Goal: Task Accomplishment & Management: Complete application form

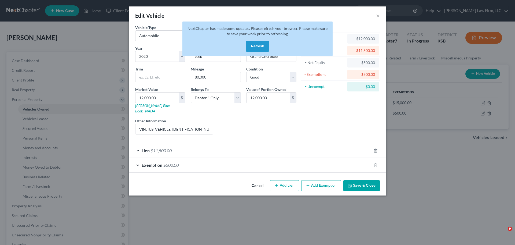
select select "0"
select select "6"
select select "2"
select select "0"
click at [251, 45] on button "Refresh" at bounding box center [258, 46] width 24 height 11
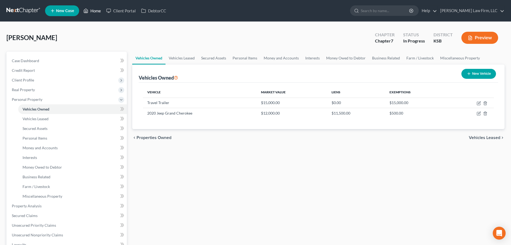
click at [99, 10] on link "Home" at bounding box center [92, 11] width 23 height 10
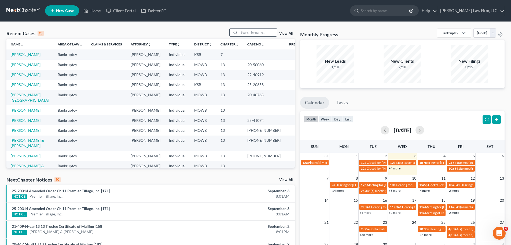
click at [251, 34] on input "search" at bounding box center [258, 32] width 38 height 8
type input "bird"
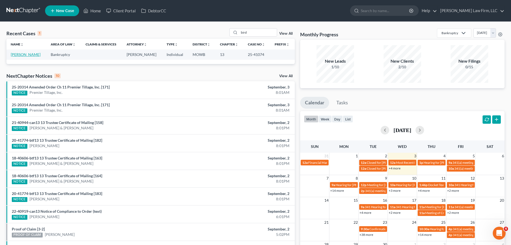
click at [18, 53] on link "[PERSON_NAME]" at bounding box center [26, 54] width 30 height 5
select select "4"
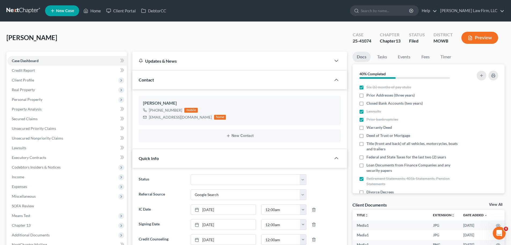
scroll to position [3552, 0]
drag, startPoint x: 144, startPoint y: 44, endPoint x: 139, endPoint y: 42, distance: 5.7
click at [139, 42] on div "[PERSON_NAME] Upgraded Case 25-41074 Chapter Chapter 13 Status [GEOGRAPHIC_DATA…" at bounding box center [255, 39] width 499 height 23
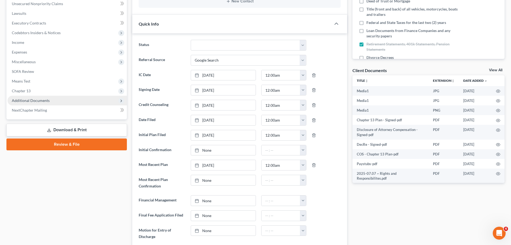
click at [46, 101] on span "Additional Documents" at bounding box center [31, 100] width 38 height 5
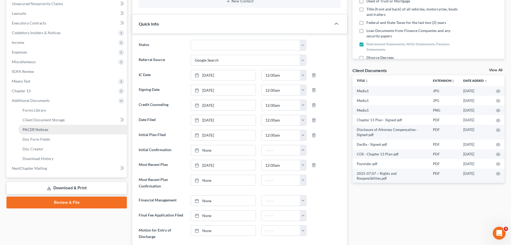
click at [46, 128] on span "PACER Notices" at bounding box center [36, 129] width 26 height 5
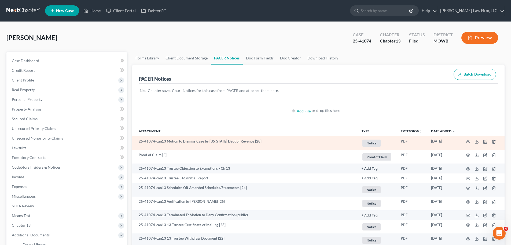
click at [372, 143] on span "Notice" at bounding box center [372, 142] width 18 height 7
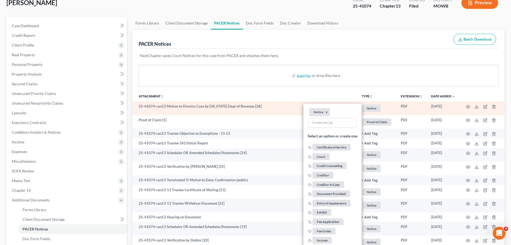
scroll to position [134, 0]
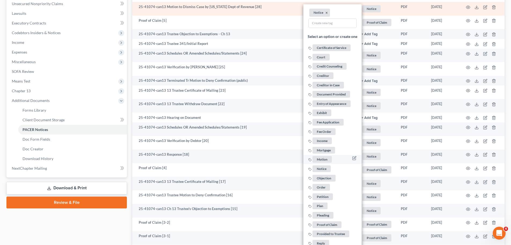
click at [328, 157] on span "Motion" at bounding box center [322, 159] width 19 height 7
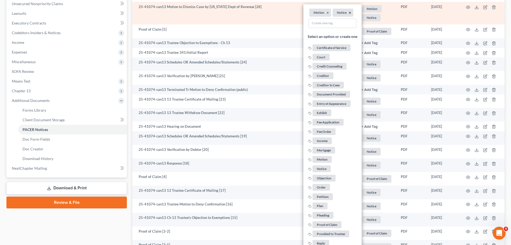
click at [349, 12] on button "×" at bounding box center [350, 12] width 2 height 5
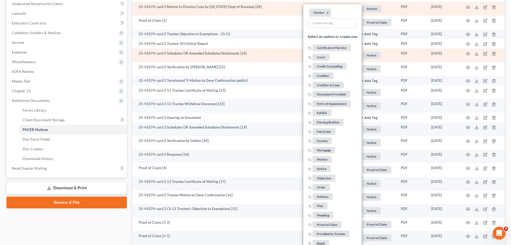
click at [376, 12] on span "Notice" at bounding box center [372, 8] width 19 height 7
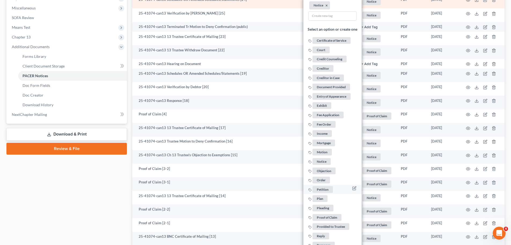
scroll to position [242, 0]
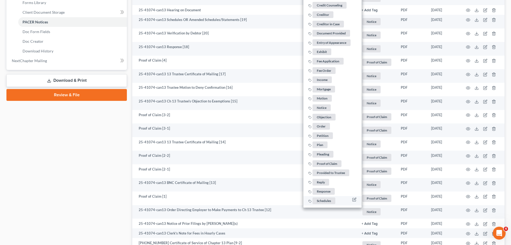
click at [329, 199] on span "Schedules" at bounding box center [324, 200] width 23 height 7
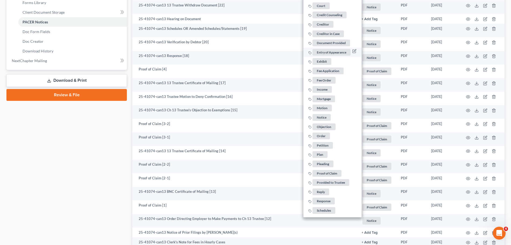
scroll to position [161, 0]
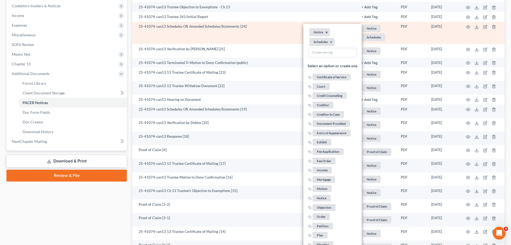
click at [327, 33] on button "×" at bounding box center [327, 32] width 2 height 5
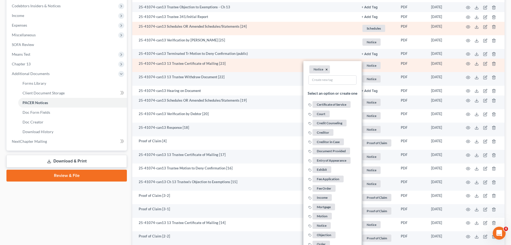
click at [327, 68] on button "×" at bounding box center [327, 69] width 2 height 5
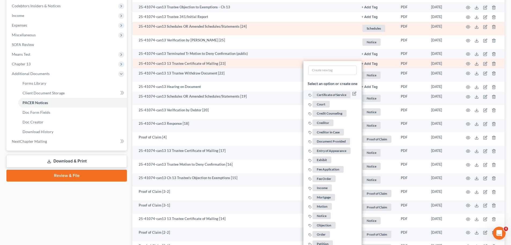
click at [336, 96] on span "Certificate of Service" at bounding box center [332, 94] width 38 height 7
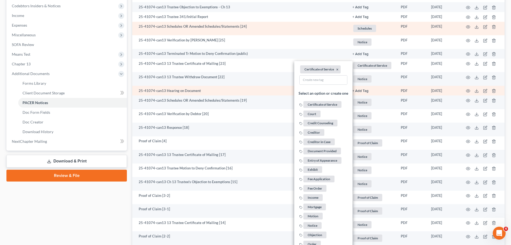
click at [361, 9] on button "+ Add Tag" at bounding box center [361, 7] width 16 height 3
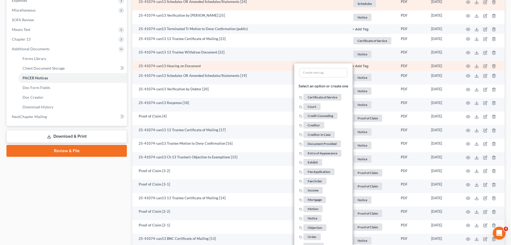
scroll to position [188, 0]
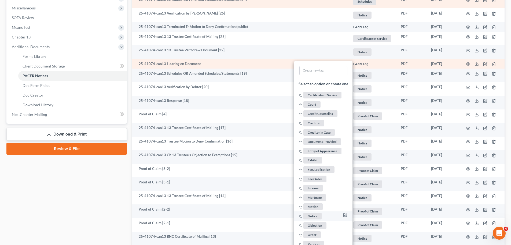
click at [316, 215] on span "Notice" at bounding box center [313, 215] width 18 height 7
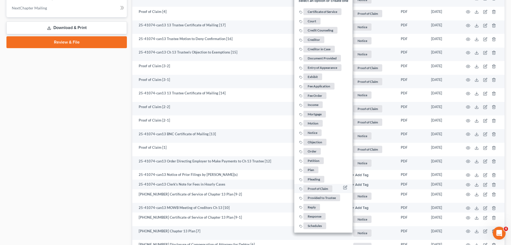
scroll to position [295, 0]
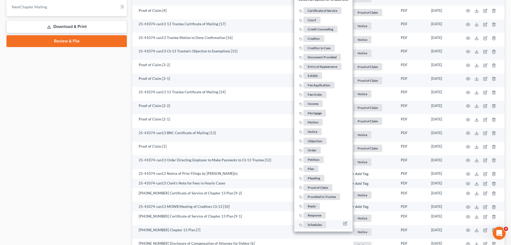
click at [320, 223] on span "Schedules" at bounding box center [315, 224] width 23 height 7
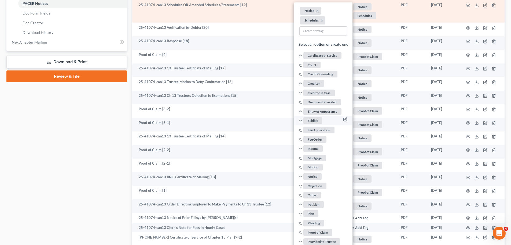
scroll to position [242, 0]
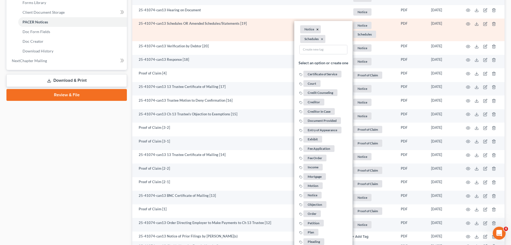
click at [318, 28] on button "×" at bounding box center [318, 29] width 2 height 5
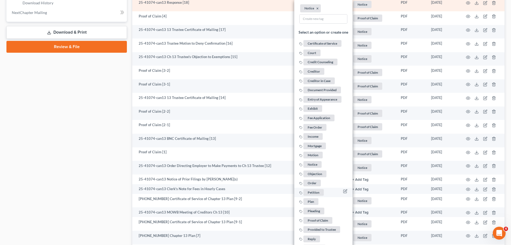
scroll to position [295, 0]
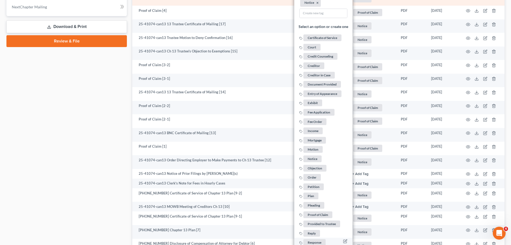
click at [319, 241] on span "Response" at bounding box center [315, 242] width 22 height 7
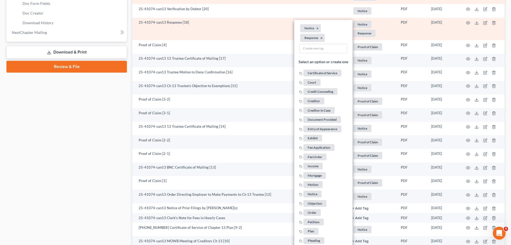
scroll to position [242, 0]
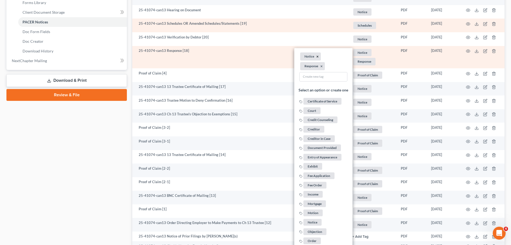
click at [317, 56] on button "×" at bounding box center [318, 56] width 2 height 5
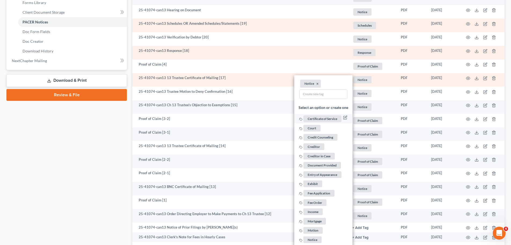
click at [328, 117] on span "Certificate of Service" at bounding box center [323, 118] width 38 height 7
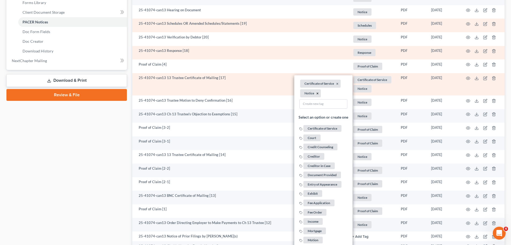
click at [318, 94] on button "×" at bounding box center [318, 93] width 2 height 5
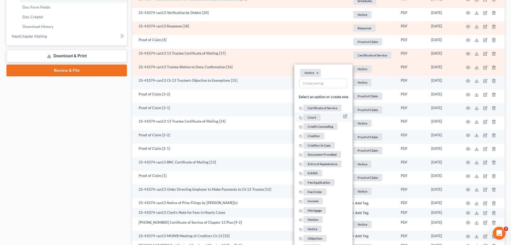
scroll to position [268, 0]
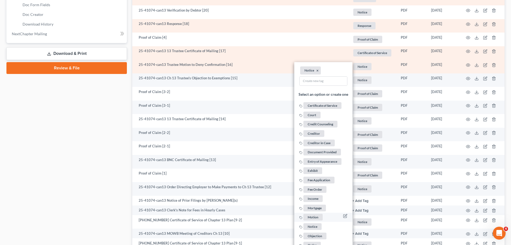
click at [318, 217] on span "Motion" at bounding box center [313, 216] width 19 height 7
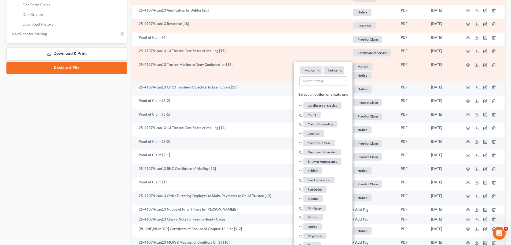
click at [342, 71] on li "Notice ×" at bounding box center [334, 70] width 21 height 8
click at [340, 71] on button "×" at bounding box center [341, 70] width 2 height 5
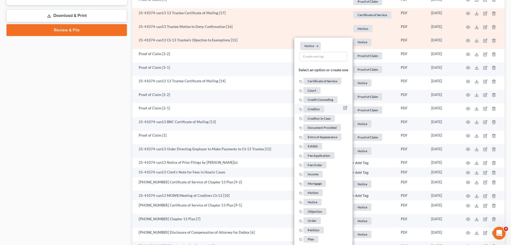
scroll to position [349, 0]
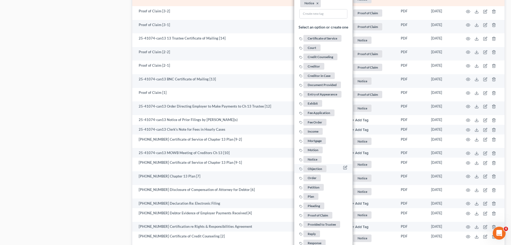
click at [314, 168] on span "Objection" at bounding box center [315, 168] width 23 height 7
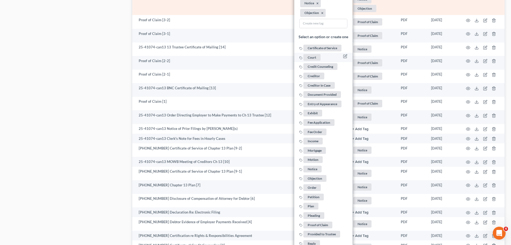
scroll to position [322, 0]
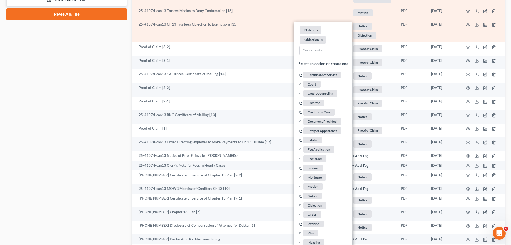
click at [317, 30] on button "×" at bounding box center [318, 30] width 2 height 5
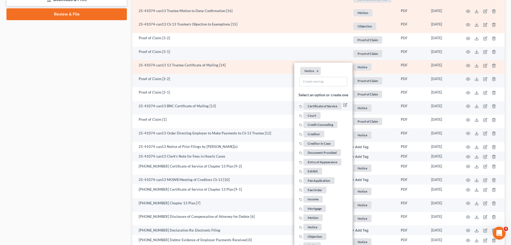
click at [330, 105] on span "Certificate of Service" at bounding box center [323, 106] width 38 height 7
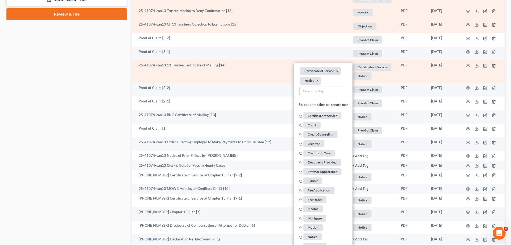
click at [317, 80] on button "×" at bounding box center [318, 80] width 2 height 5
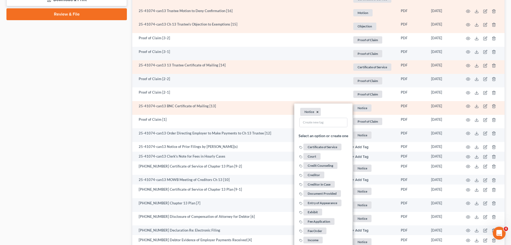
click at [318, 111] on button "×" at bounding box center [318, 111] width 2 height 5
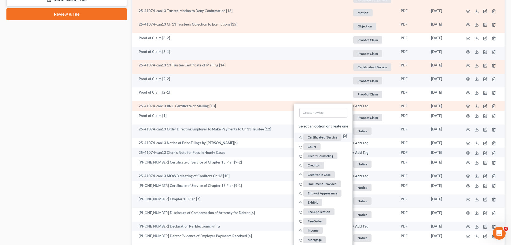
click at [319, 137] on span "Certificate of Service" at bounding box center [323, 137] width 38 height 7
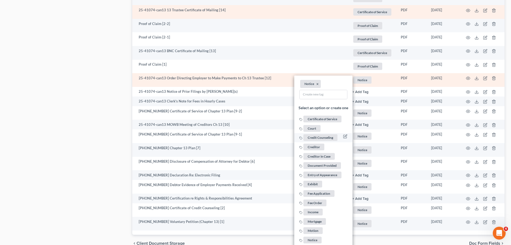
scroll to position [430, 0]
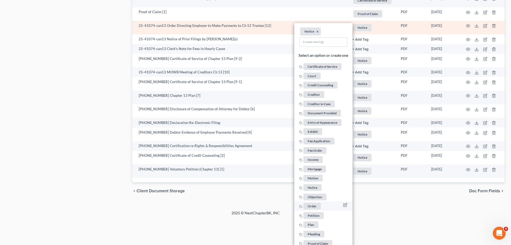
click at [315, 205] on span "Order" at bounding box center [312, 205] width 17 height 7
click at [318, 31] on button "×" at bounding box center [318, 31] width 2 height 5
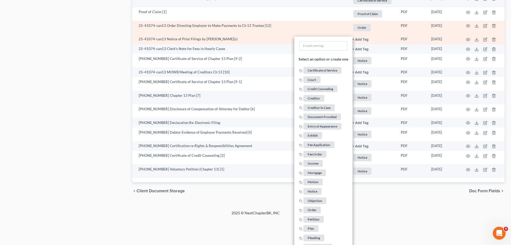
scroll to position [405, 0]
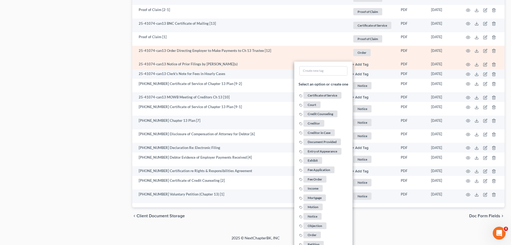
drag, startPoint x: 357, startPoint y: 59, endPoint x: 358, endPoint y: 61, distance: 3.1
click at [357, 59] on td "Order + Add Tag Order × Select an option or create one Certificate of Service C…" at bounding box center [372, 53] width 48 height 14
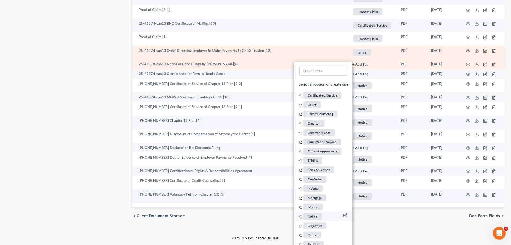
click at [315, 215] on span "Notice" at bounding box center [313, 216] width 18 height 7
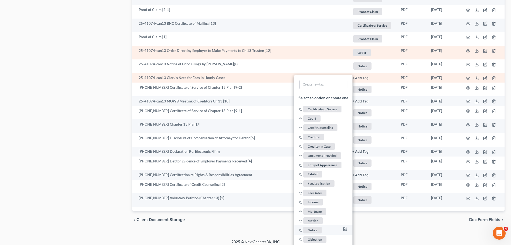
click at [317, 227] on span "Notice" at bounding box center [313, 229] width 18 height 7
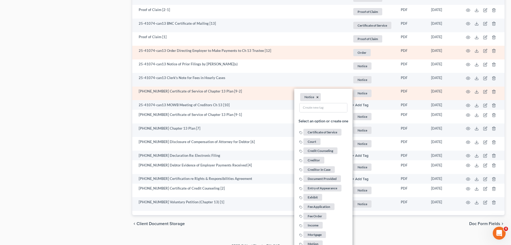
click at [317, 96] on button "×" at bounding box center [318, 97] width 2 height 5
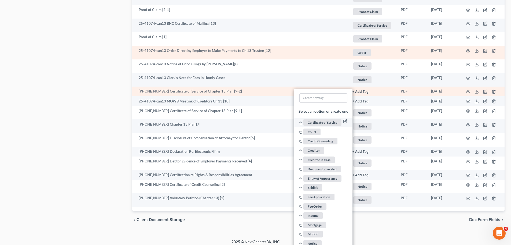
click at [328, 122] on span "Certificate of Service" at bounding box center [323, 122] width 38 height 7
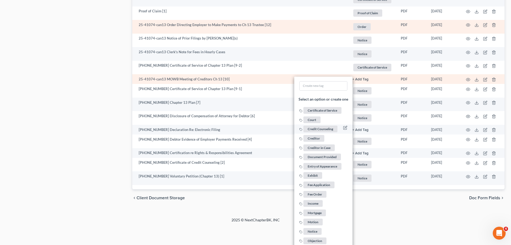
scroll to position [458, 0]
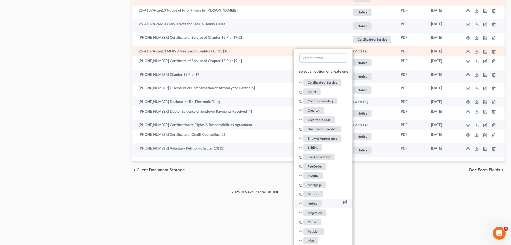
click at [316, 201] on span "Notice" at bounding box center [313, 203] width 18 height 7
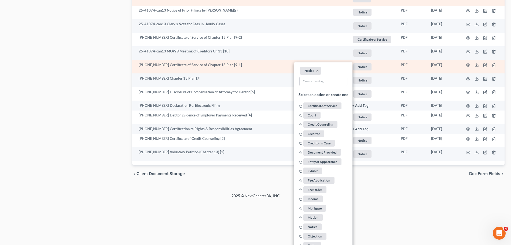
click at [317, 72] on button "×" at bounding box center [318, 70] width 2 height 5
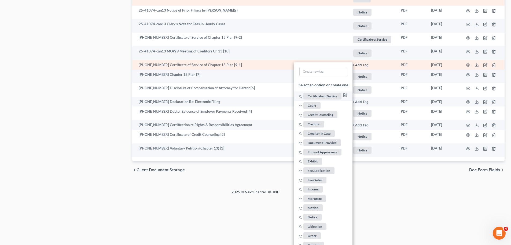
click at [318, 94] on span "Certificate of Service" at bounding box center [323, 96] width 38 height 7
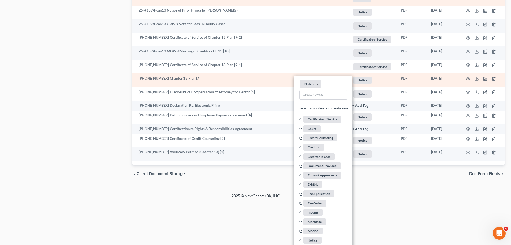
click at [317, 82] on button "×" at bounding box center [318, 84] width 2 height 5
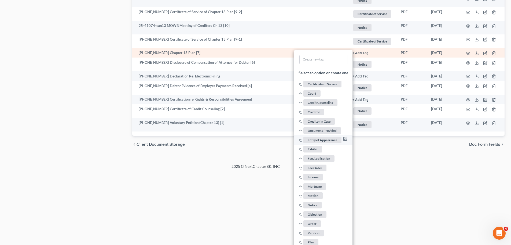
scroll to position [485, 0]
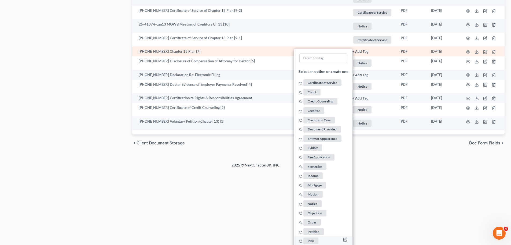
click at [314, 238] on span "Plan" at bounding box center [311, 240] width 15 height 7
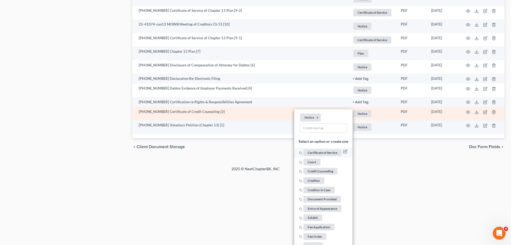
click at [329, 170] on span "Credit Counseling" at bounding box center [321, 171] width 34 height 7
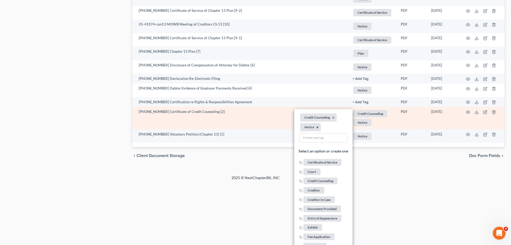
click at [317, 125] on button "×" at bounding box center [318, 127] width 2 height 5
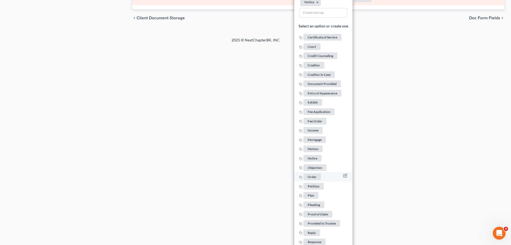
scroll to position [627, 0]
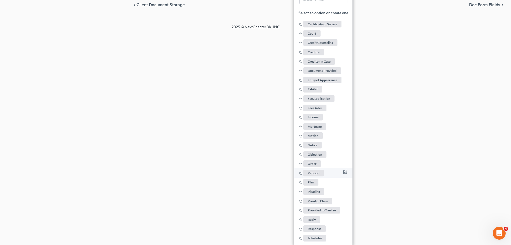
click at [309, 171] on span "Petition" at bounding box center [314, 172] width 20 height 7
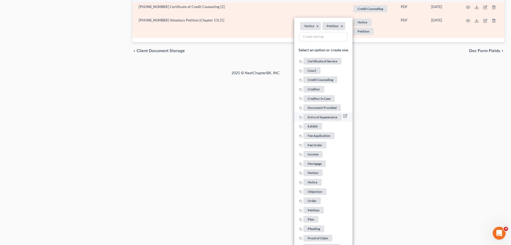
scroll to position [573, 0]
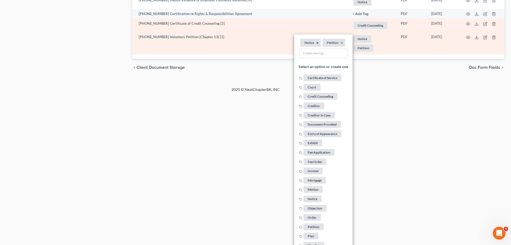
click at [317, 42] on button "×" at bounding box center [318, 43] width 2 height 5
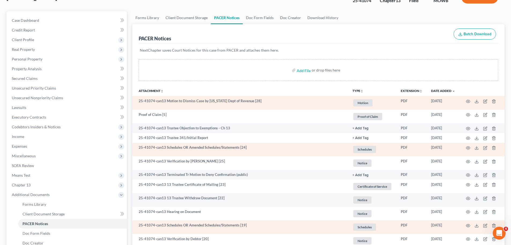
scroll to position [13, 0]
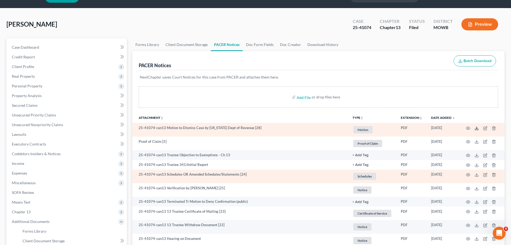
click at [478, 128] on icon at bounding box center [477, 128] width 4 height 4
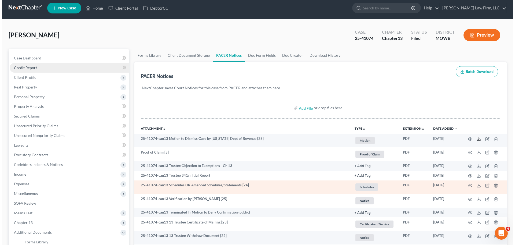
scroll to position [0, 0]
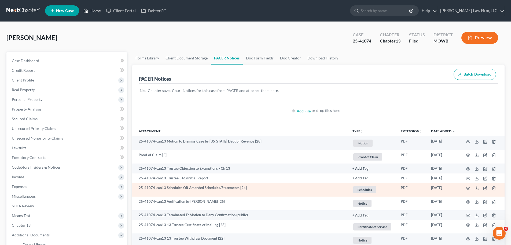
click at [90, 15] on link "Home" at bounding box center [92, 11] width 23 height 10
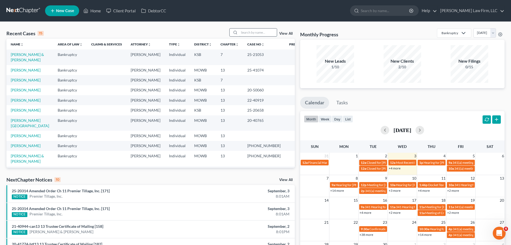
click at [260, 31] on input "search" at bounding box center [258, 32] width 38 height 8
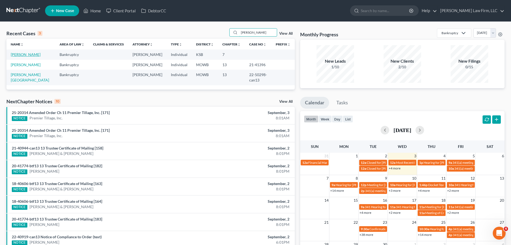
type input "[PERSON_NAME]"
click at [19, 55] on link "[PERSON_NAME]" at bounding box center [26, 54] width 30 height 5
select select "4"
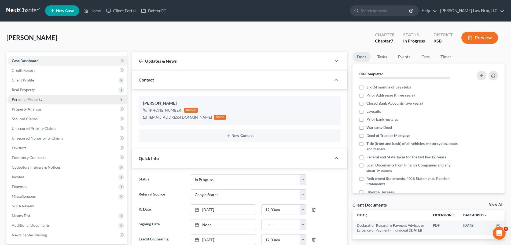
click at [53, 100] on span "Personal Property" at bounding box center [67, 100] width 119 height 10
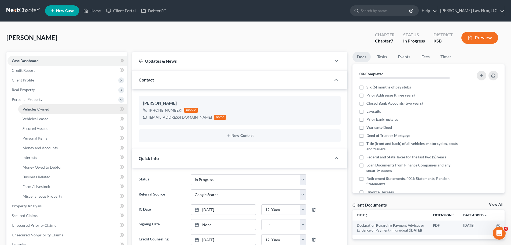
click at [64, 110] on link "Vehicles Owned" at bounding box center [72, 109] width 109 height 10
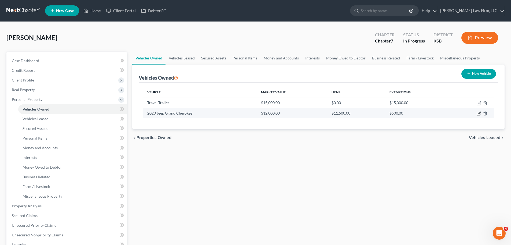
click at [479, 114] on icon "button" at bounding box center [479, 113] width 2 height 2
select select "0"
select select "6"
select select "2"
select select "0"
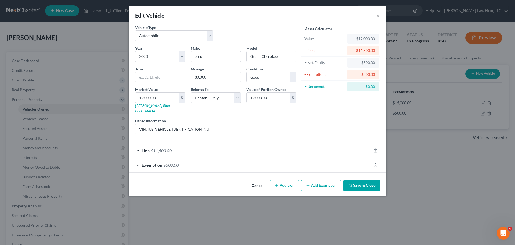
click at [197, 145] on div "Lien $11,500.00" at bounding box center [250, 150] width 243 height 14
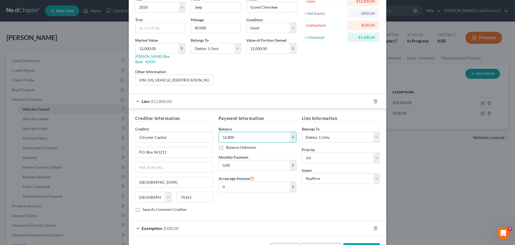
scroll to position [54, 0]
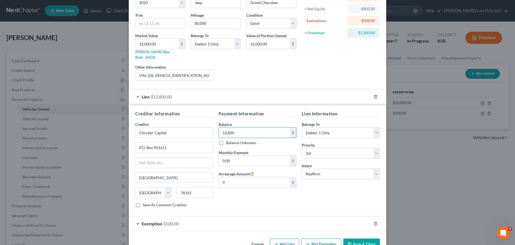
type input "12,800"
click at [354, 241] on button "Save & Close" at bounding box center [362, 243] width 37 height 11
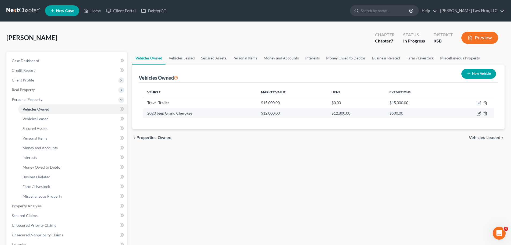
click at [478, 114] on icon "button" at bounding box center [479, 113] width 4 height 4
select select "0"
select select "6"
select select "2"
select select "0"
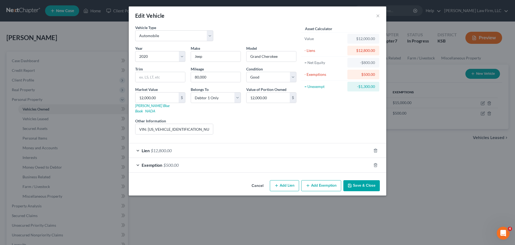
click at [190, 159] on div "Exemption $500.00" at bounding box center [250, 165] width 243 height 14
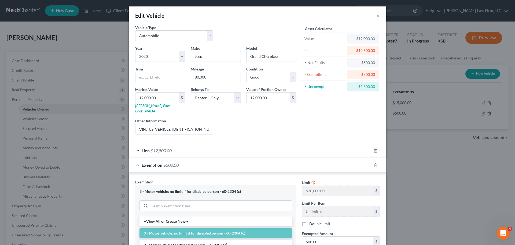
click at [375, 163] on icon "button" at bounding box center [376, 164] width 2 height 3
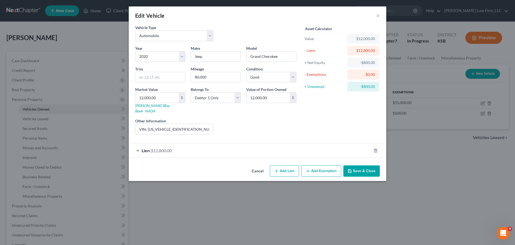
click at [365, 165] on button "Save & Close" at bounding box center [362, 170] width 37 height 11
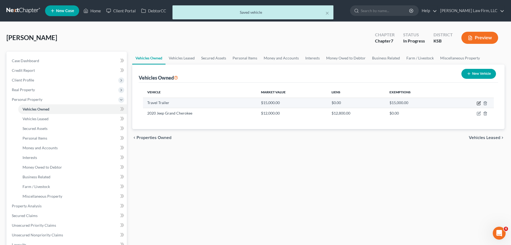
click at [479, 104] on icon "button" at bounding box center [479, 102] width 2 height 2
select select "2"
select select "3"
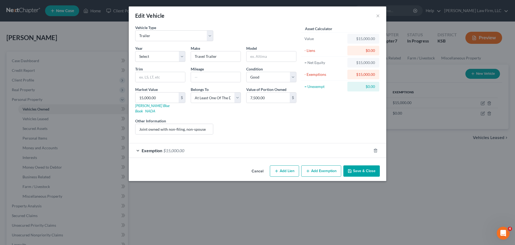
click at [263, 147] on div "Exemption $15,000.00" at bounding box center [250, 150] width 243 height 14
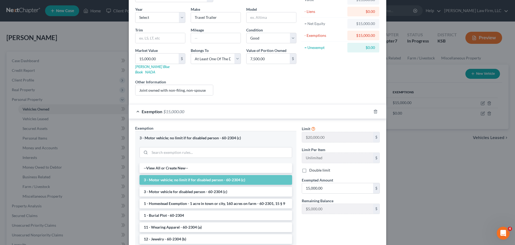
scroll to position [76, 0]
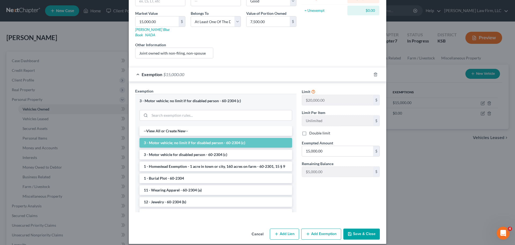
click at [367, 228] on button "Save & Close" at bounding box center [362, 233] width 37 height 11
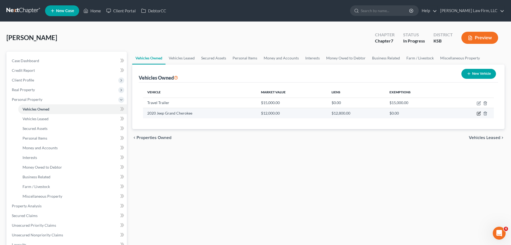
click at [477, 114] on icon "button" at bounding box center [478, 113] width 3 height 3
select select "0"
select select "6"
select select "2"
select select "0"
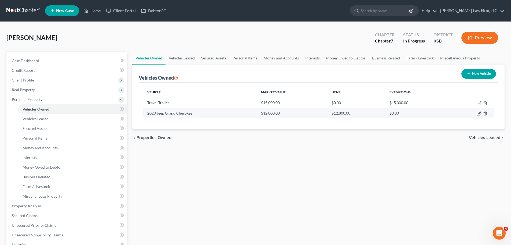
select select "45"
select select "0"
select select "2"
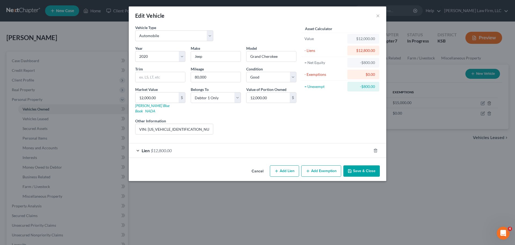
click at [209, 151] on div "Lien $12,800.00" at bounding box center [250, 150] width 243 height 14
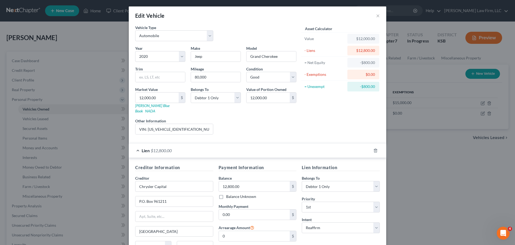
click at [212, 147] on div "Lien $12,800.00" at bounding box center [250, 150] width 243 height 14
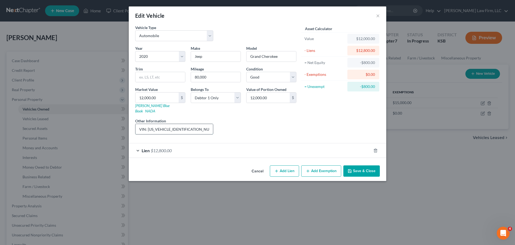
click at [194, 124] on input "VIN: [US_VEHICLE_IDENTIFICATION_NUMBER]" at bounding box center [175, 129] width 78 height 10
drag, startPoint x: 204, startPoint y: 125, endPoint x: 243, endPoint y: 126, distance: 39.7
click at [243, 126] on div "Year Select 2026 2025 2024 2023 2022 2021 2020 2019 2018 2017 2016 2015 2014 20…" at bounding box center [216, 91] width 167 height 93
click at [188, 125] on input "VIN: [US_VEHICLE_IDENTIFICATION_NUMBER]. Cosmetic damage to all doors and rocke…" at bounding box center [175, 129] width 78 height 10
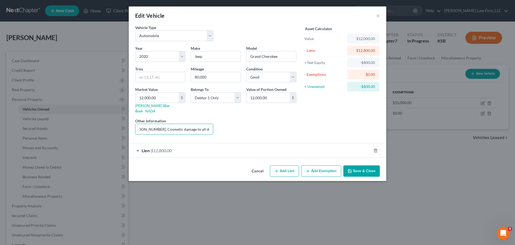
click at [185, 129] on div "Year Select 2026 2025 2024 2023 2022 2021 2020 2019 2018 2017 2016 2015 2014 20…" at bounding box center [216, 91] width 167 height 93
click at [201, 124] on input "VIN: [US_VEHICLE_IDENTIFICATION_NUMBER]. Cosmetic damage to all doors and lower…" at bounding box center [175, 129] width 78 height 10
type input "VIN: [US_VEHICLE_IDENTIFICATION_NUMBER]. Cosmetic damage to all doors, fender, …"
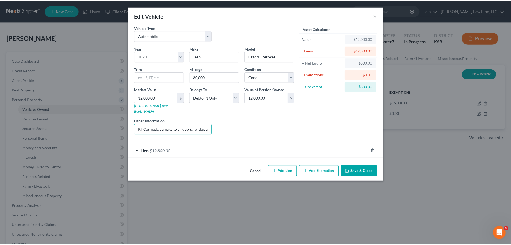
scroll to position [0, 0]
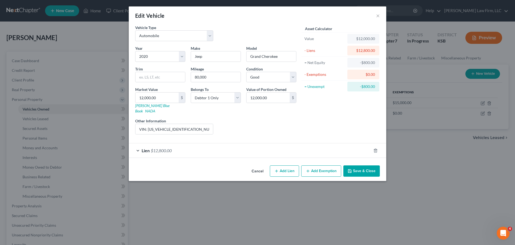
click at [360, 166] on button "Save & Close" at bounding box center [362, 170] width 37 height 11
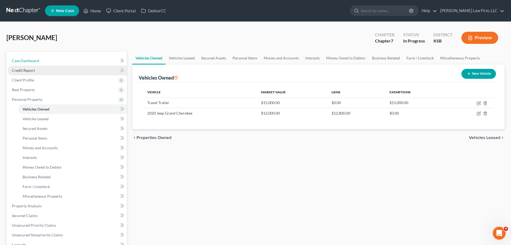
drag, startPoint x: 42, startPoint y: 62, endPoint x: 63, endPoint y: 71, distance: 23.1
click at [42, 62] on link "Case Dashboard" at bounding box center [67, 61] width 119 height 10
select select "4"
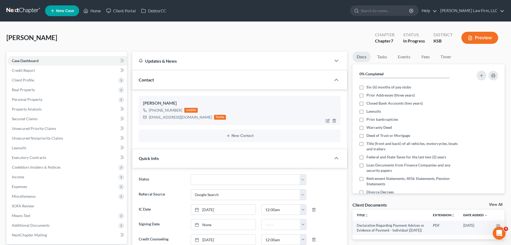
click at [187, 120] on div "[EMAIL_ADDRESS][DOMAIN_NAME] home" at bounding box center [184, 117] width 83 height 7
drag, startPoint x: 182, startPoint y: 110, endPoint x: 153, endPoint y: 108, distance: 29.6
click at [153, 108] on div "[PHONE_NUMBER] mobile" at bounding box center [184, 110] width 83 height 7
copy div "[PHONE_NUMBER]"
click at [46, 107] on link "Property Analysis" at bounding box center [67, 109] width 119 height 10
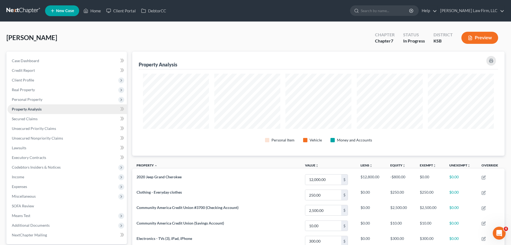
scroll to position [104, 373]
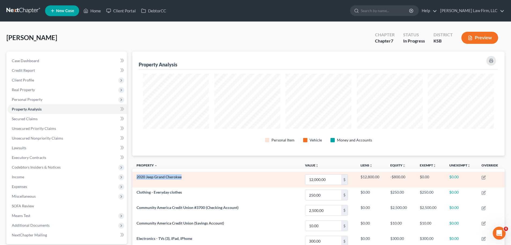
drag, startPoint x: 185, startPoint y: 178, endPoint x: 135, endPoint y: 180, distance: 50.0
click at [135, 180] on td "2020 Jeep Grand Cherokee" at bounding box center [216, 179] width 168 height 15
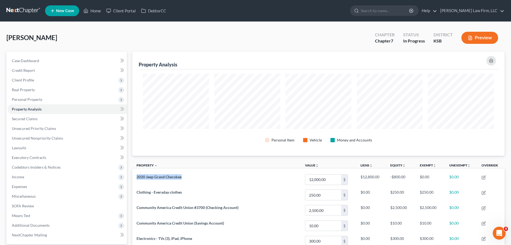
copy span "2020 Jeep Grand Cherokee"
click at [31, 100] on span "Personal Property" at bounding box center [27, 99] width 31 height 5
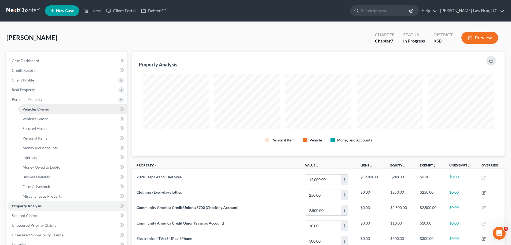
click at [52, 111] on link "Vehicles Owned" at bounding box center [72, 109] width 109 height 10
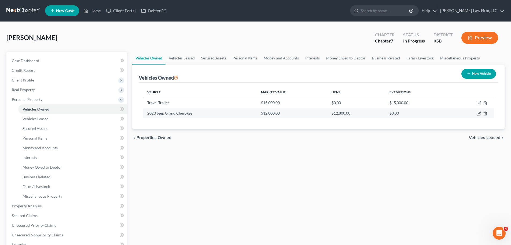
click at [478, 113] on icon "button" at bounding box center [479, 113] width 4 height 4
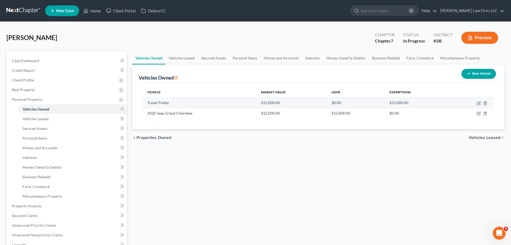
select select "0"
select select "6"
select select "2"
select select "0"
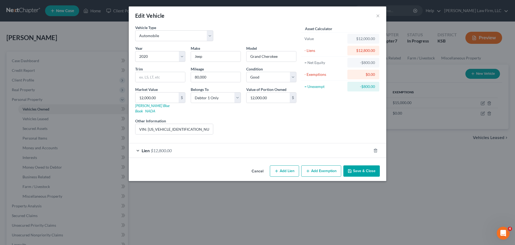
click at [352, 169] on icon "button" at bounding box center [350, 171] width 4 height 4
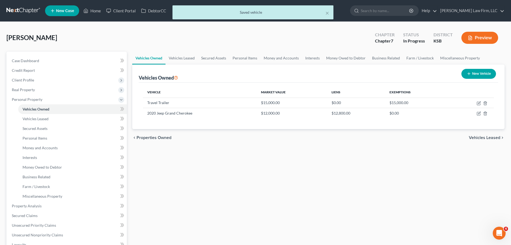
click at [95, 13] on div "× Saved vehicle" at bounding box center [252, 13] width 511 height 17
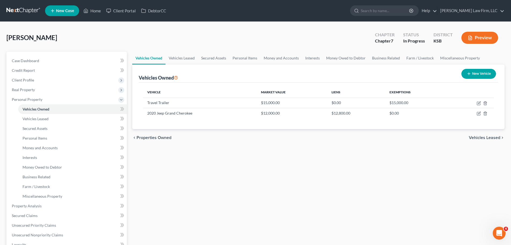
click at [326, 12] on ul "New Case Home Client Portal DebtorCC - No Result - See all results Or Press Ent…" at bounding box center [275, 11] width 460 height 14
click at [94, 11] on link "Home" at bounding box center [92, 11] width 23 height 10
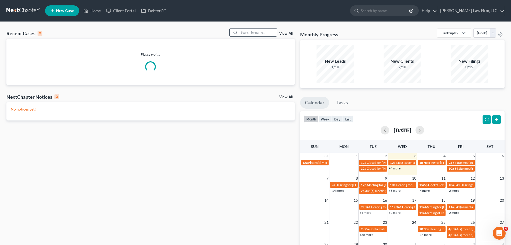
click at [265, 32] on input "search" at bounding box center [258, 32] width 38 height 8
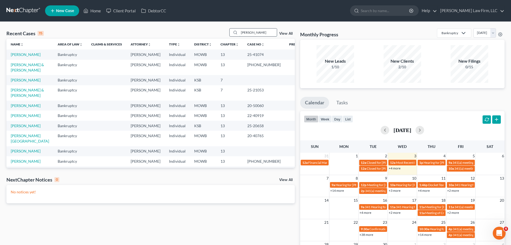
type input "[PERSON_NAME]"
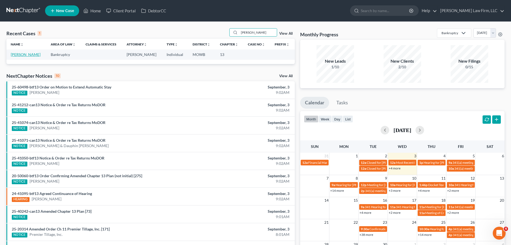
click at [23, 53] on link "[PERSON_NAME]" at bounding box center [26, 54] width 30 height 5
select select "4"
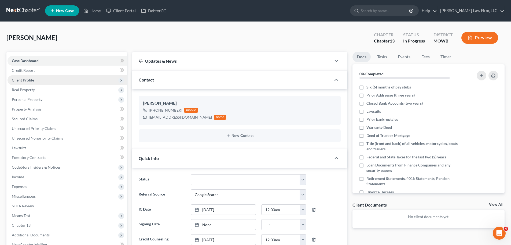
scroll to position [62, 0]
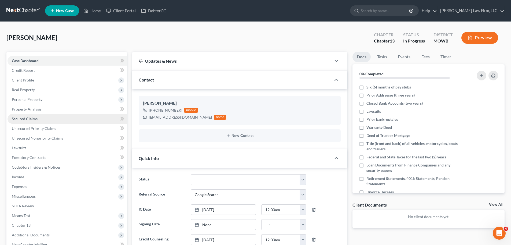
click at [38, 118] on link "Secured Claims" at bounding box center [67, 119] width 119 height 10
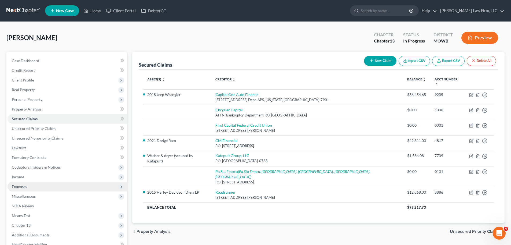
click at [40, 188] on span "Expenses" at bounding box center [67, 186] width 119 height 10
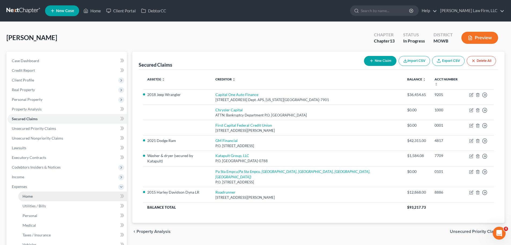
click at [38, 199] on link "Home" at bounding box center [72, 196] width 109 height 10
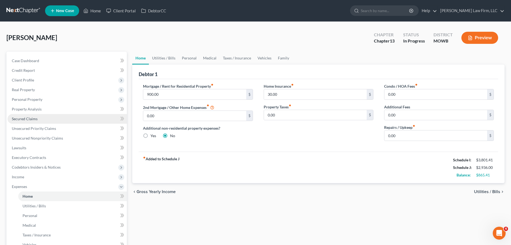
click at [44, 117] on link "Secured Claims" at bounding box center [67, 119] width 119 height 10
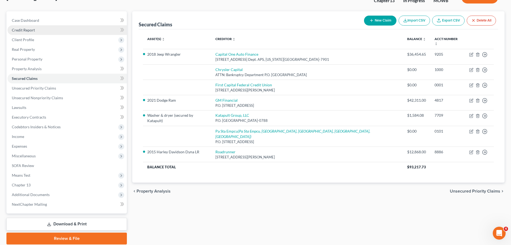
scroll to position [60, 0]
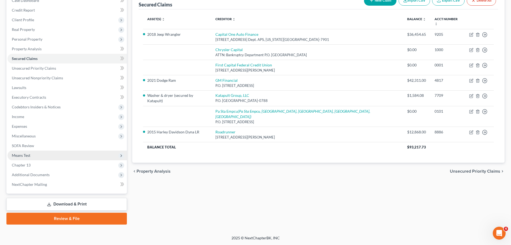
click at [45, 151] on span "Means Test" at bounding box center [67, 155] width 119 height 10
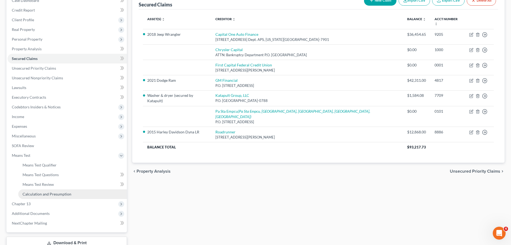
click at [62, 194] on span "Calculation and Presumption" at bounding box center [47, 193] width 49 height 5
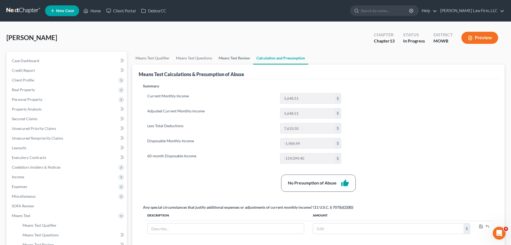
click at [238, 58] on link "Means Test Review" at bounding box center [235, 58] width 38 height 13
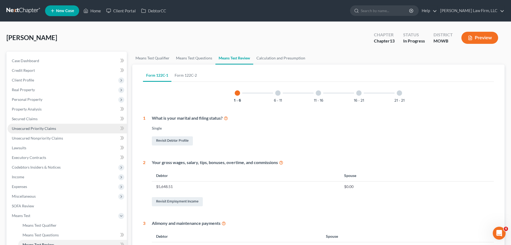
click at [45, 126] on span "Unsecured Priority Claims" at bounding box center [34, 128] width 44 height 5
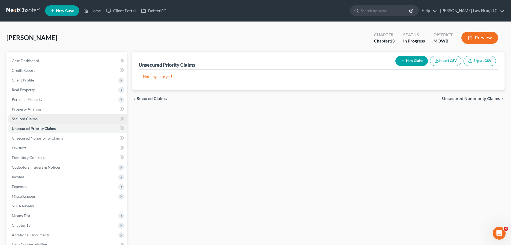
click at [48, 116] on link "Secured Claims" at bounding box center [67, 119] width 119 height 10
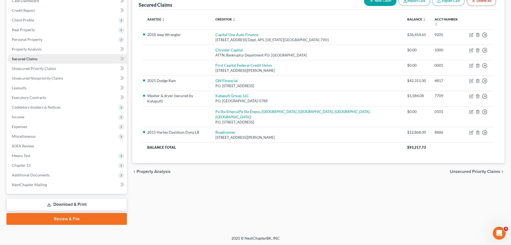
scroll to position [60, 0]
click at [37, 117] on span "Income" at bounding box center [67, 117] width 119 height 10
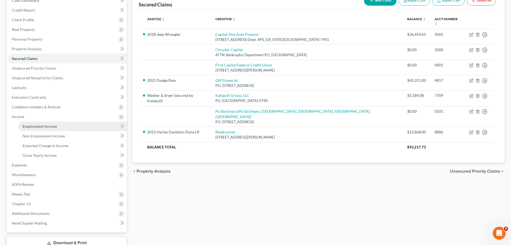
click at [55, 125] on span "Employment Income" at bounding box center [40, 126] width 34 height 5
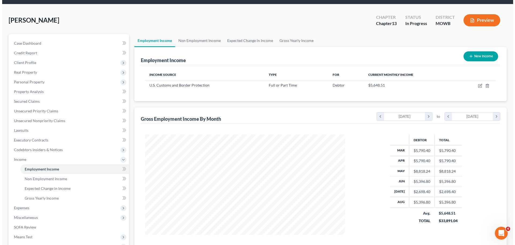
scroll to position [27, 0]
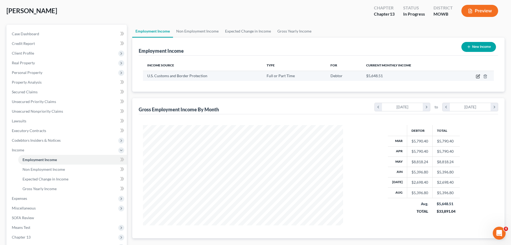
click at [478, 77] on icon "button" at bounding box center [478, 76] width 4 height 4
select select "0"
select select "2"
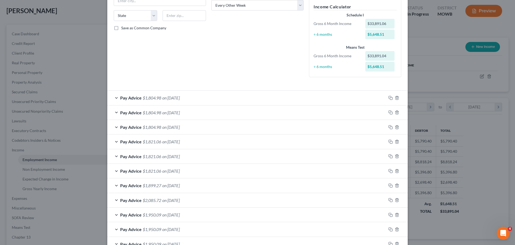
scroll to position [107, 0]
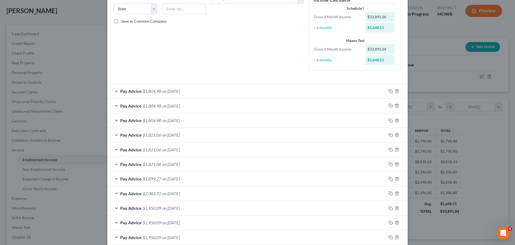
click at [180, 135] on span "on [DATE]" at bounding box center [170, 134] width 17 height 5
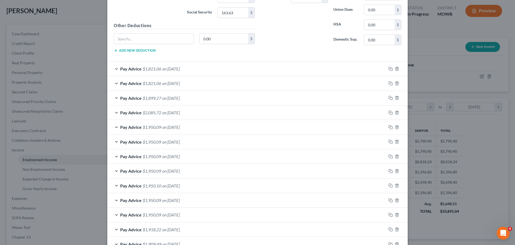
scroll to position [376, 0]
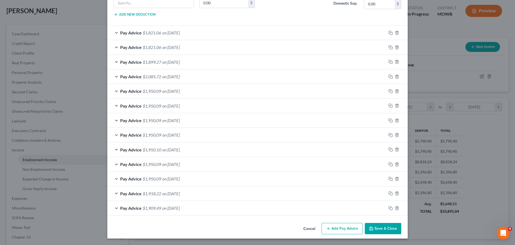
click at [340, 226] on button "Add Pay Advice" at bounding box center [342, 228] width 41 height 11
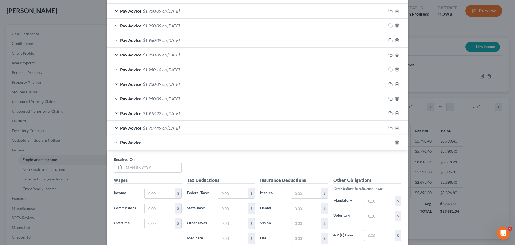
scroll to position [457, 0]
click at [159, 163] on input "text" at bounding box center [152, 167] width 57 height 10
type input "[DATE]"
click at [157, 198] on input "text" at bounding box center [160, 192] width 30 height 10
type input "2,698.4"
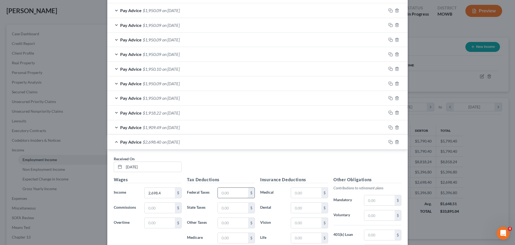
click at [234, 193] on input "text" at bounding box center [233, 192] width 30 height 10
type input "228.41"
type input "84"
type input "25.04"
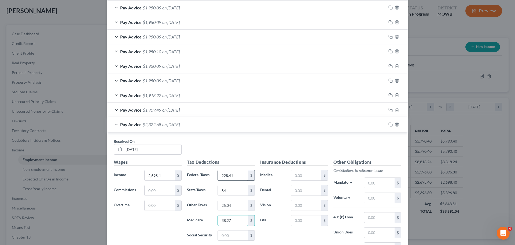
scroll to position [484, 0]
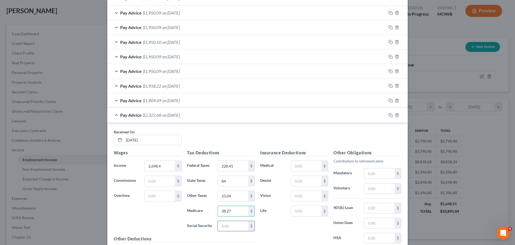
type input "38.27"
click at [230, 225] on input "text" at bounding box center [233, 226] width 30 height 10
type input "163.63"
click at [306, 172] on div "Insurance Deductions Medical $ Dental $ Vision $ Life $" at bounding box center [294, 205] width 73 height 113
click at [308, 167] on input "text" at bounding box center [306, 166] width 30 height 10
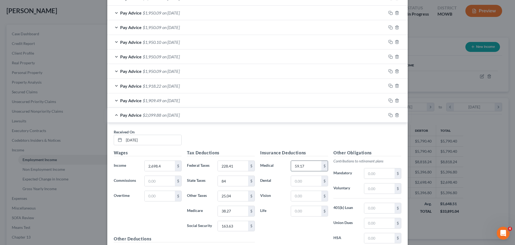
scroll to position [510, 0]
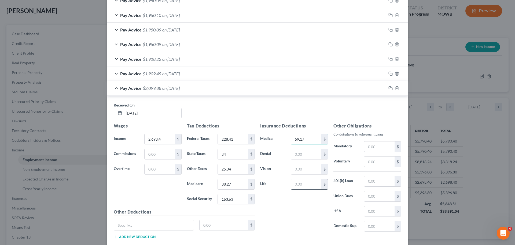
type input "59.17"
click at [301, 184] on input "text" at bounding box center [306, 184] width 30 height 10
type input "11.68"
click at [371, 146] on input "text" at bounding box center [380, 146] width 30 height 10
type input "132.22"
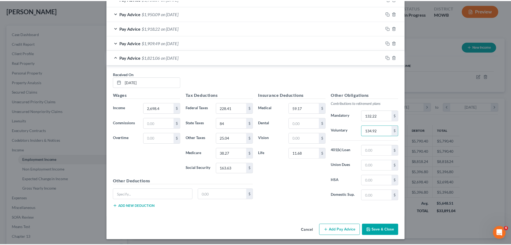
scroll to position [543, 0]
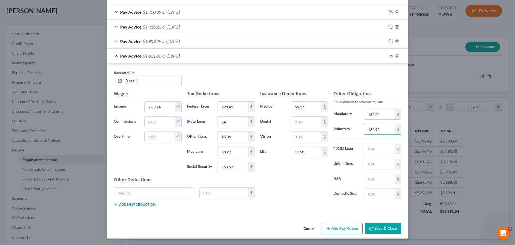
type input "134.92"
click at [391, 228] on button "Save & Close" at bounding box center [383, 228] width 37 height 11
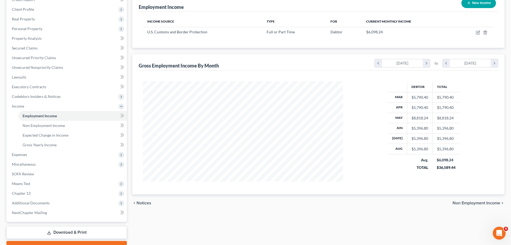
scroll to position [99, 0]
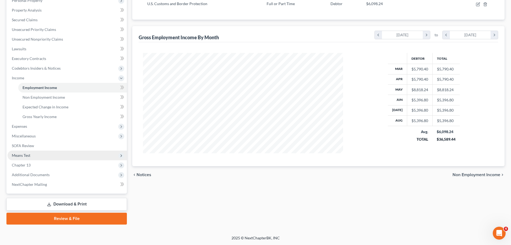
click at [44, 153] on span "Means Test" at bounding box center [67, 155] width 119 height 10
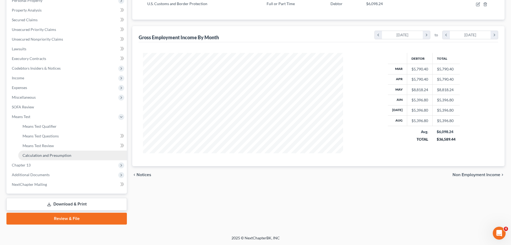
click at [60, 152] on link "Calculation and Presumption" at bounding box center [72, 155] width 109 height 10
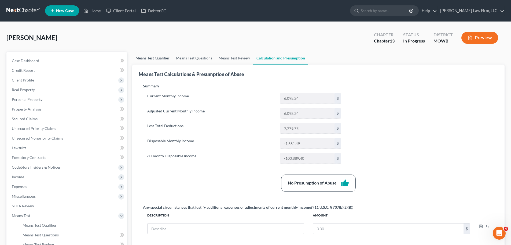
click at [158, 59] on link "Means Test Qualifier" at bounding box center [152, 58] width 41 height 13
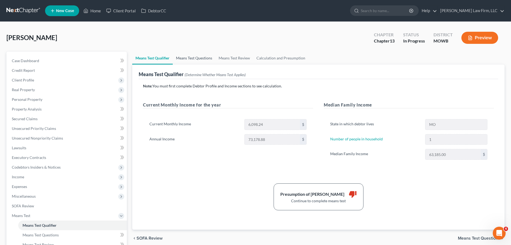
click at [184, 59] on link "Means Test Questions" at bounding box center [194, 58] width 43 height 13
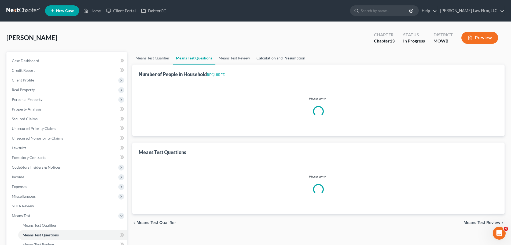
select select "1"
select select "60"
select select "1"
select select "60"
select select "1"
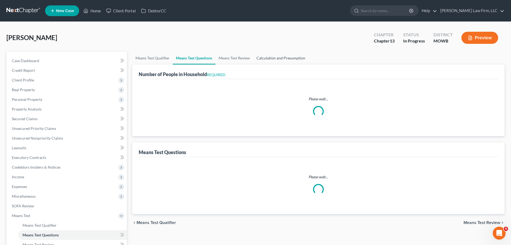
select select "60"
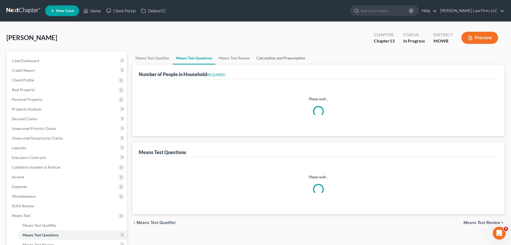
select select "1"
select select "3"
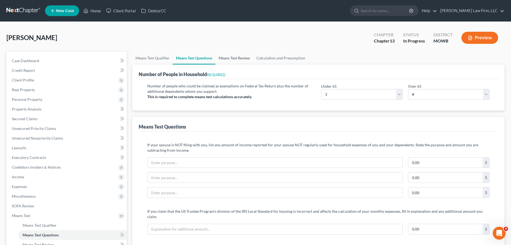
click at [231, 58] on link "Means Test Review" at bounding box center [235, 58] width 38 height 13
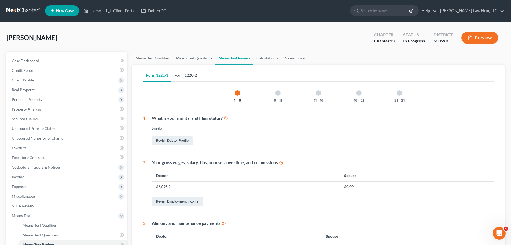
click at [183, 78] on link "Form 122C-2" at bounding box center [186, 75] width 29 height 13
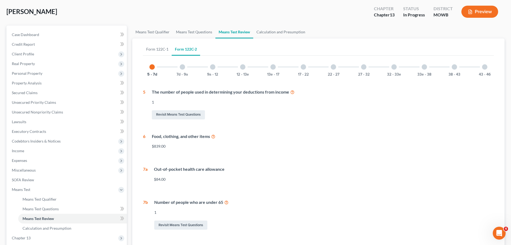
scroll to position [21, 0]
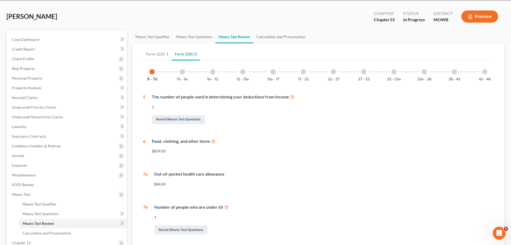
click at [185, 81] on div "5 - 7d 7d - 9a 9a - 12 12 - 13e 13e - 17 17 - 22 22 - 27 27 - 32 32 - 33e 33e -…" at bounding box center [318, 166] width 351 height 206
click at [183, 77] on button "7d - 9a" at bounding box center [183, 79] width 12 height 4
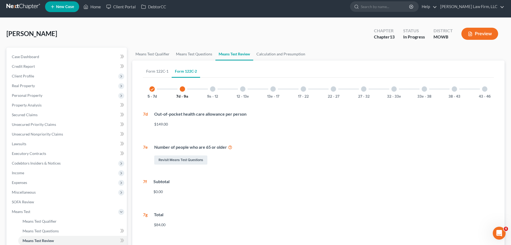
scroll to position [0, 0]
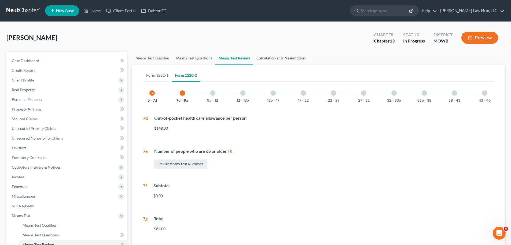
click at [277, 62] on link "Calculation and Presumption" at bounding box center [280, 58] width 55 height 13
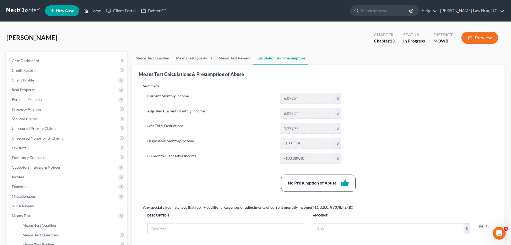
click at [92, 12] on link "Home" at bounding box center [92, 11] width 23 height 10
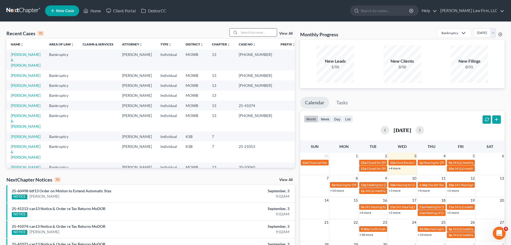
click at [262, 33] on input "search" at bounding box center [258, 32] width 38 height 8
type input "[PERSON_NAME]"
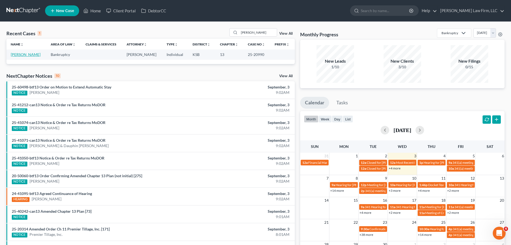
click at [12, 57] on link "[PERSON_NAME]" at bounding box center [26, 54] width 30 height 5
select select "4"
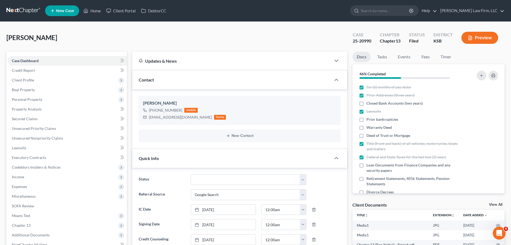
scroll to position [1088, 0]
drag, startPoint x: 352, startPoint y: 41, endPoint x: 371, endPoint y: 41, distance: 19.1
click at [371, 41] on div "Case 25-20990" at bounding box center [362, 38] width 27 height 16
copy div "25-20990"
click at [400, 7] on input "search" at bounding box center [385, 11] width 49 height 10
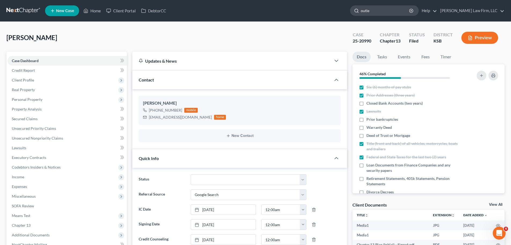
type input "[PERSON_NAME]"
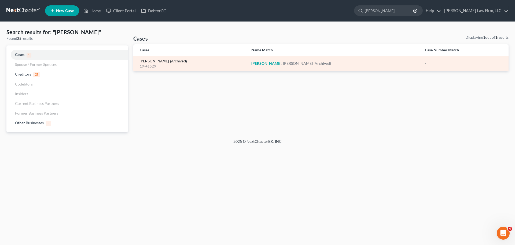
click at [174, 60] on link "[PERSON_NAME] (Archived)" at bounding box center [163, 61] width 47 height 4
select select "6"
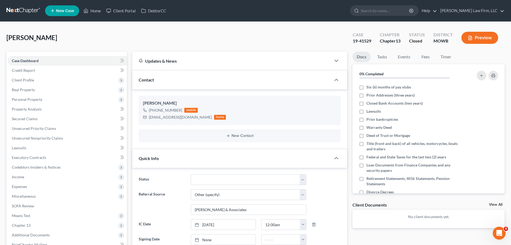
scroll to position [215, 0]
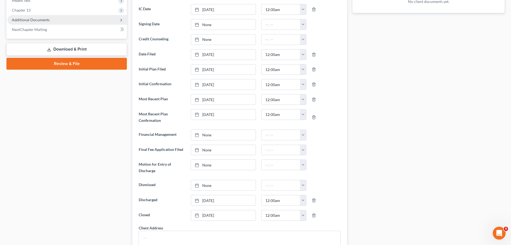
click at [48, 20] on span "Additional Documents" at bounding box center [31, 19] width 38 height 5
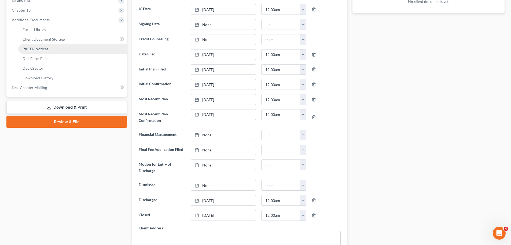
click at [44, 47] on span "PACER Notices" at bounding box center [36, 48] width 26 height 5
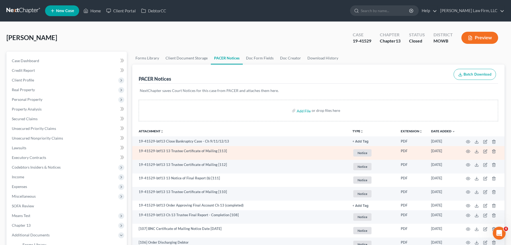
click at [357, 152] on span "Notice" at bounding box center [363, 152] width 18 height 7
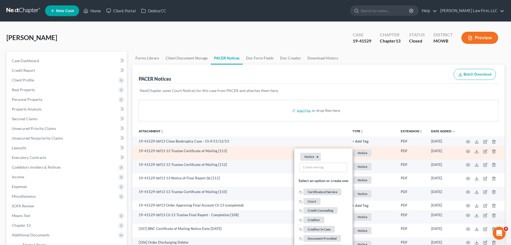
click at [317, 155] on button "×" at bounding box center [318, 156] width 2 height 5
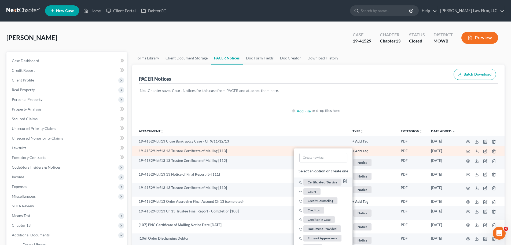
click at [322, 180] on span "Certificate of Service" at bounding box center [323, 182] width 38 height 7
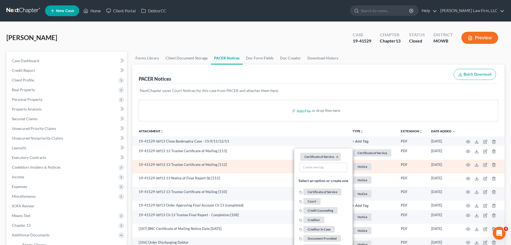
click at [366, 156] on span "Notice" at bounding box center [373, 152] width 38 height 7
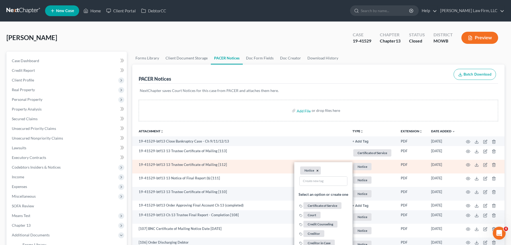
click at [318, 169] on button "×" at bounding box center [318, 170] width 2 height 5
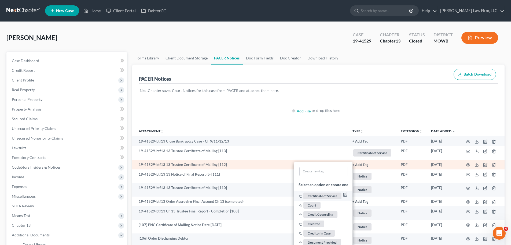
click at [325, 194] on span "Certificate of Service" at bounding box center [323, 195] width 38 height 7
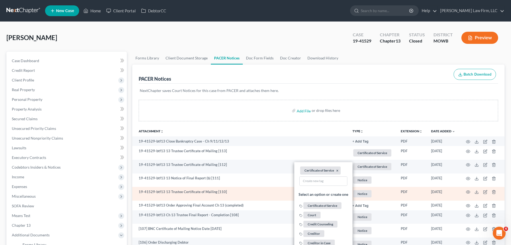
click at [361, 156] on span "Notice" at bounding box center [373, 152] width 38 height 7
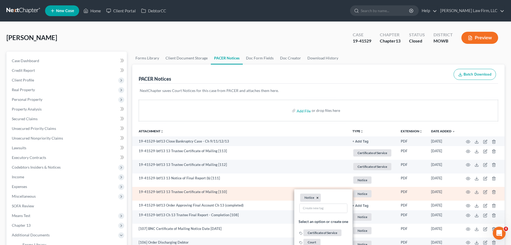
click at [317, 198] on button "×" at bounding box center [318, 197] width 2 height 5
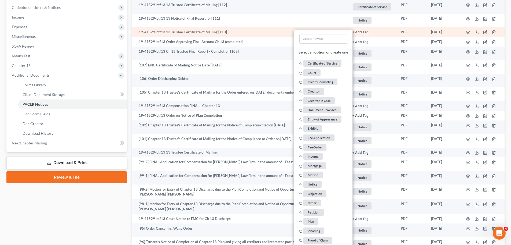
scroll to position [161, 0]
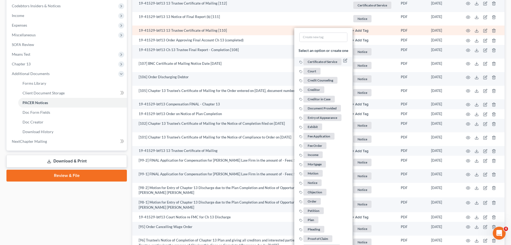
click at [332, 61] on span "Certificate of Service" at bounding box center [323, 61] width 38 height 7
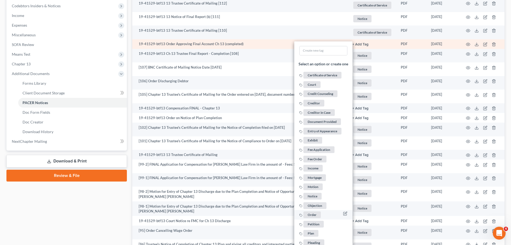
click at [315, 214] on span "Order" at bounding box center [312, 214] width 17 height 7
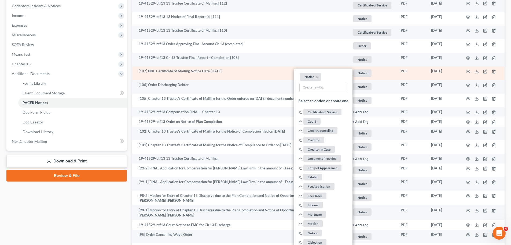
click at [317, 78] on button "×" at bounding box center [318, 77] width 2 height 5
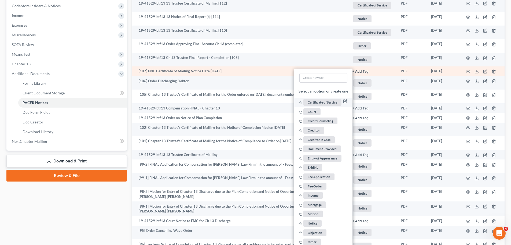
click at [319, 103] on span "Certificate of Service" at bounding box center [323, 102] width 38 height 7
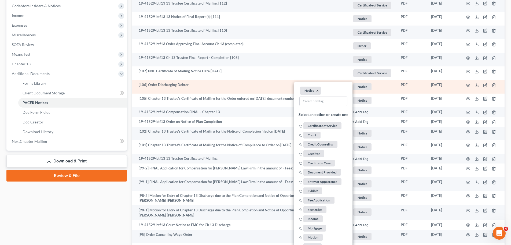
click at [318, 90] on button "×" at bounding box center [318, 90] width 2 height 5
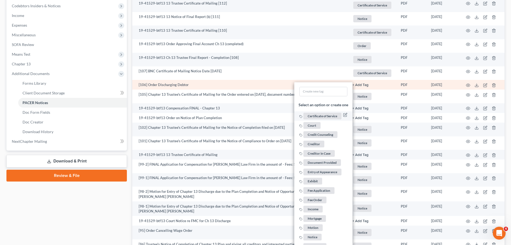
scroll to position [188, 0]
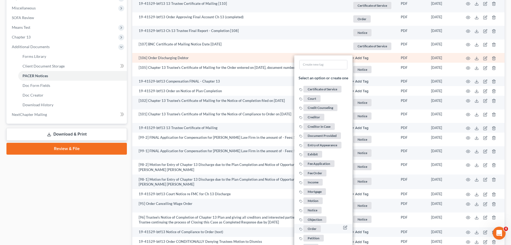
click at [311, 227] on span "Order" at bounding box center [312, 228] width 17 height 7
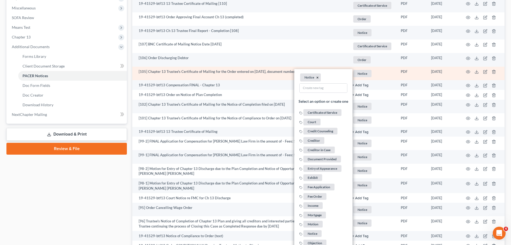
click at [317, 78] on button "×" at bounding box center [318, 77] width 2 height 5
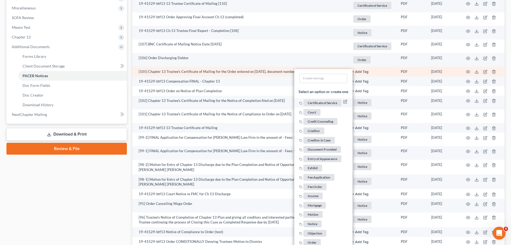
click at [319, 104] on span "Certificate of Service" at bounding box center [323, 102] width 38 height 7
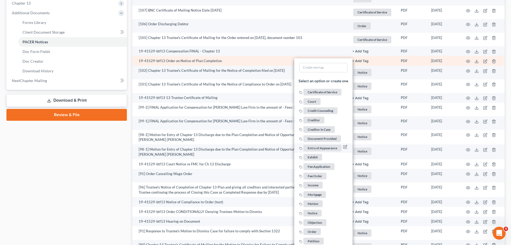
scroll to position [268, 0]
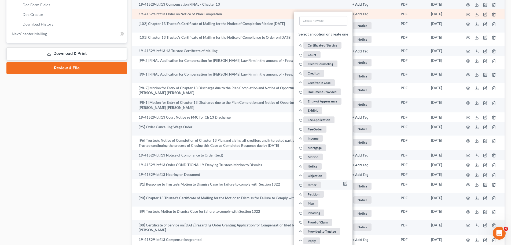
click at [316, 183] on span "Order" at bounding box center [312, 184] width 17 height 7
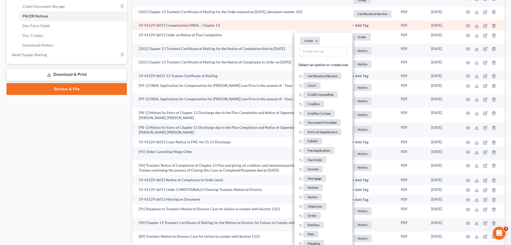
scroll to position [242, 0]
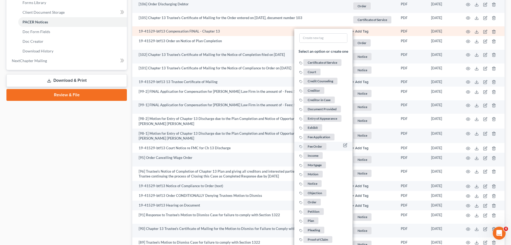
click at [321, 144] on span "Fee Order" at bounding box center [315, 146] width 23 height 7
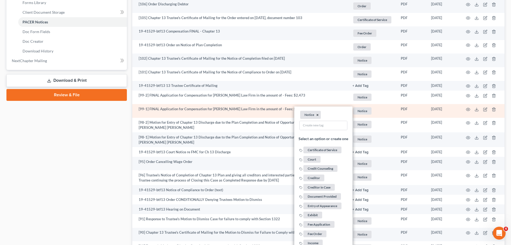
click at [318, 117] on button "×" at bounding box center [318, 114] width 2 height 5
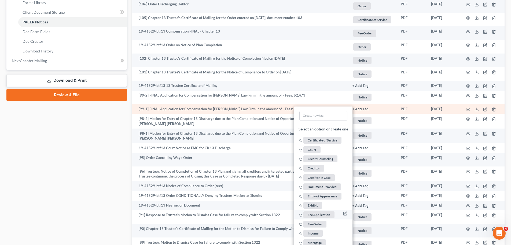
click at [326, 213] on span "Fee Application" at bounding box center [319, 214] width 31 height 7
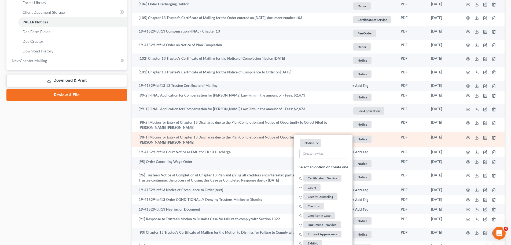
click at [317, 142] on button "×" at bounding box center [318, 143] width 2 height 5
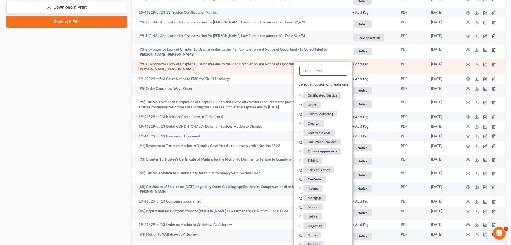
scroll to position [322, 0]
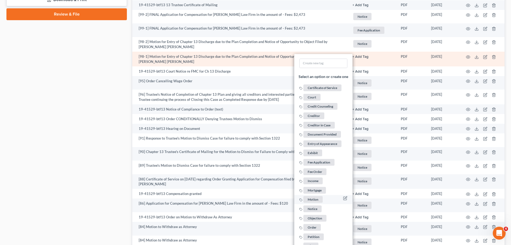
click at [318, 197] on span "Motion" at bounding box center [313, 199] width 19 height 7
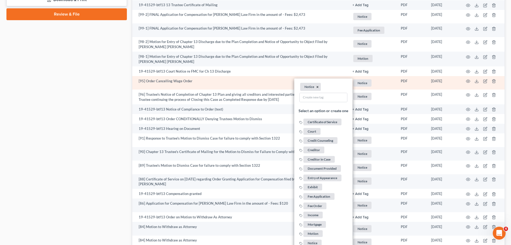
click at [317, 86] on button "×" at bounding box center [318, 86] width 2 height 5
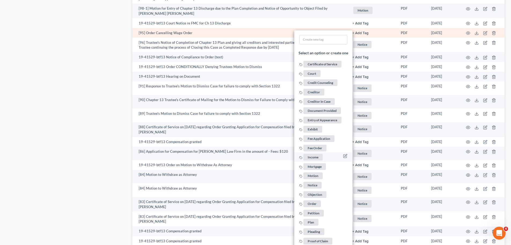
scroll to position [376, 0]
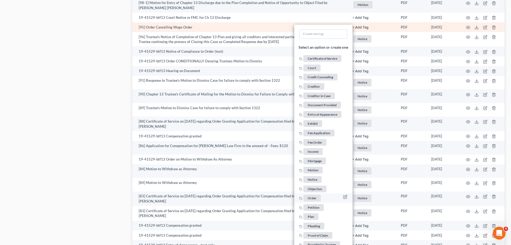
click at [316, 197] on span "Order" at bounding box center [312, 197] width 17 height 7
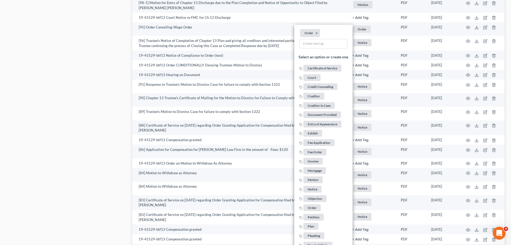
click at [72, 130] on div "Case Dashboard Payments Invoices Payments Payments Credit Report Client Profile" at bounding box center [67, 209] width 126 height 1067
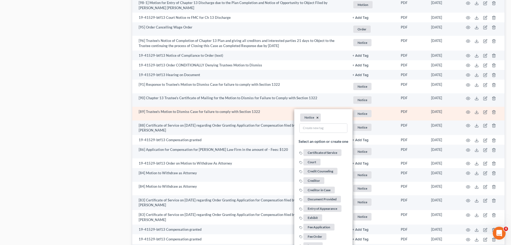
click at [317, 117] on button "×" at bounding box center [318, 117] width 2 height 5
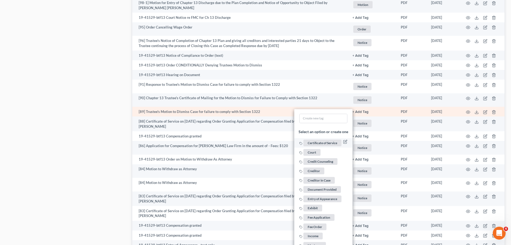
scroll to position [483, 0]
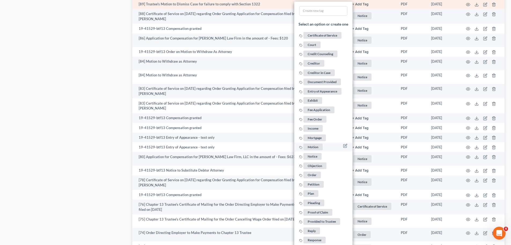
click at [315, 147] on span "Motion" at bounding box center [313, 146] width 19 height 7
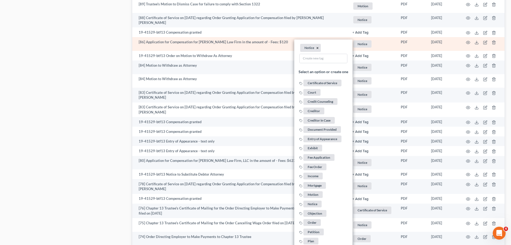
click at [317, 46] on button "×" at bounding box center [318, 48] width 2 height 5
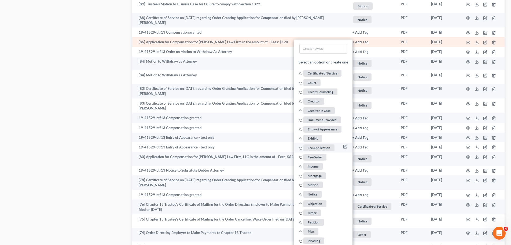
click at [325, 146] on span "Fee Application" at bounding box center [319, 147] width 31 height 7
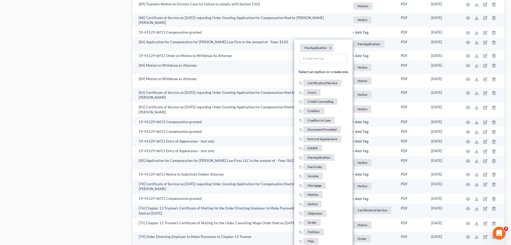
click at [81, 96] on div "Case Dashboard Payments Invoices Payments Payments Credit Report Client Profile" at bounding box center [67, 101] width 126 height 1067
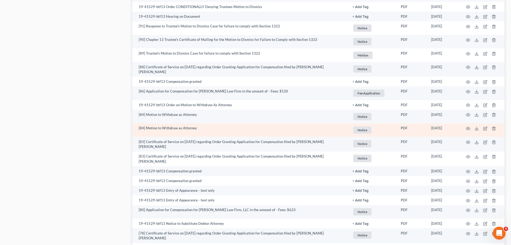
scroll to position [430, 0]
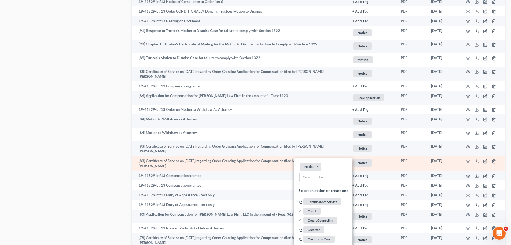
click at [317, 164] on button "×" at bounding box center [318, 166] width 2 height 5
click at [317, 191] on span "Certificate of Service" at bounding box center [323, 192] width 38 height 7
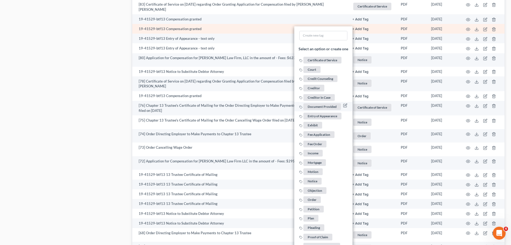
scroll to position [591, 0]
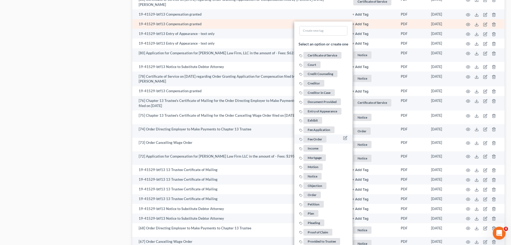
click at [321, 136] on span "Fee Order" at bounding box center [315, 139] width 23 height 7
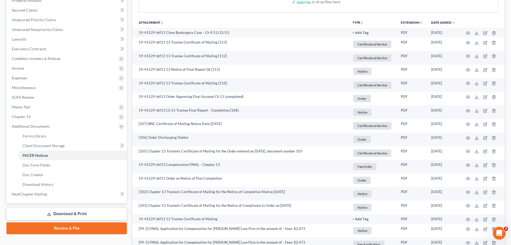
scroll to position [107, 0]
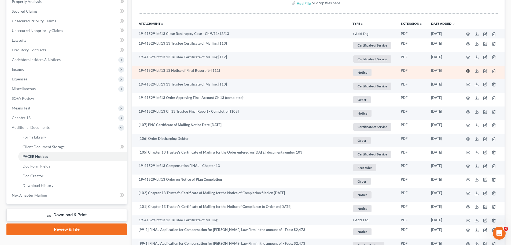
click at [468, 70] on icon "button" at bounding box center [468, 71] width 4 height 4
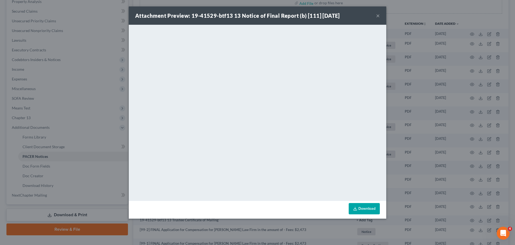
click at [380, 15] on button "×" at bounding box center [378, 15] width 4 height 6
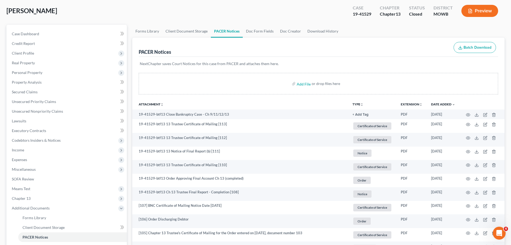
scroll to position [0, 0]
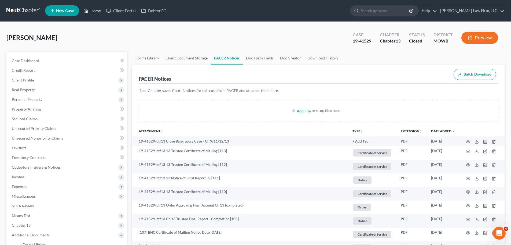
click at [95, 10] on link "Home" at bounding box center [92, 11] width 23 height 10
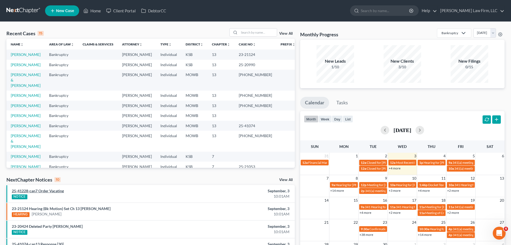
click at [45, 192] on link "25-41228-can7 Order Vacating" at bounding box center [38, 190] width 52 height 5
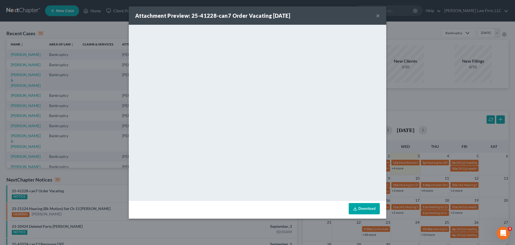
click at [376, 17] on div "Attachment Preview: 25-41228-can7 Order Vacating [DATE] ×" at bounding box center [258, 15] width 258 height 18
click at [376, 15] on button "×" at bounding box center [378, 15] width 4 height 6
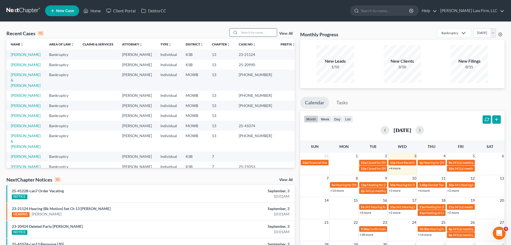
click at [262, 34] on input "search" at bounding box center [258, 32] width 38 height 8
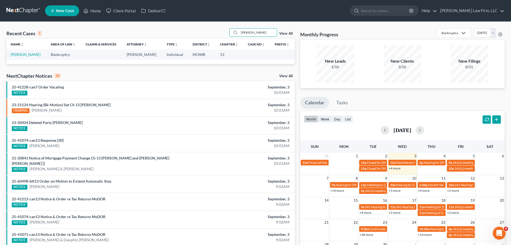
click at [197, 27] on div "Recent Cases 1 [PERSON_NAME] View All Name unfold_more expand_more expand_less …" at bounding box center [255, 161] width 511 height 279
click at [91, 9] on link "Home" at bounding box center [92, 11] width 23 height 10
click at [250, 32] on input "[PERSON_NAME]" at bounding box center [258, 32] width 38 height 8
type input "[PERSON_NAME]"
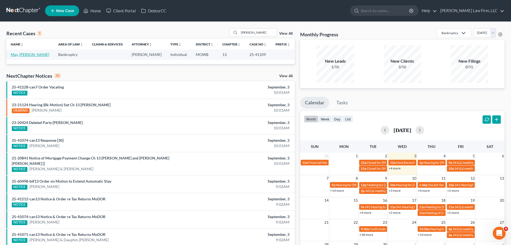
click at [26, 53] on link "May, [PERSON_NAME]" at bounding box center [30, 54] width 38 height 5
select select "2"
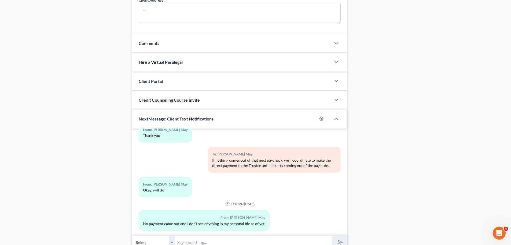
scroll to position [452, 0]
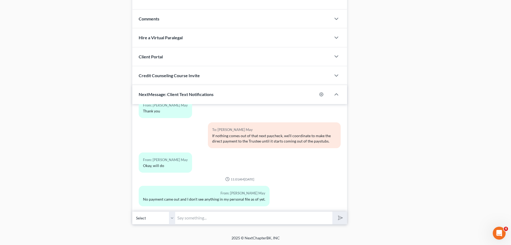
click at [207, 219] on input "text" at bounding box center [253, 217] width 157 height 13
paste input "[URL][DOMAIN_NAME]"
type input "Ok, it's time to set up those direct payments then: [URL][DOMAIN_NAME]"
click at [333, 211] on button "submit" at bounding box center [340, 217] width 15 height 13
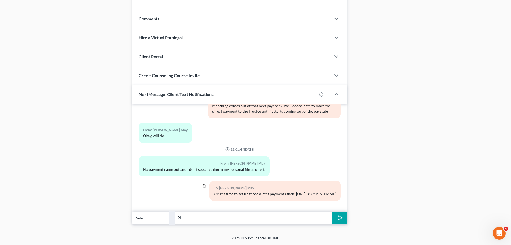
type input "P"
type input "Please head over there and set up a payment schedule, let me know when it's don…"
click at [333, 211] on button "submit" at bounding box center [340, 217] width 15 height 13
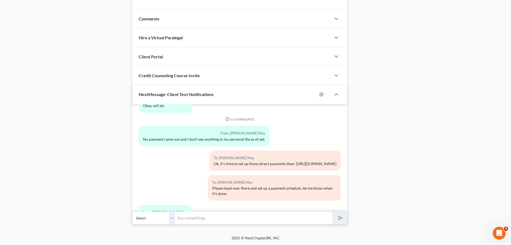
scroll to position [653, 0]
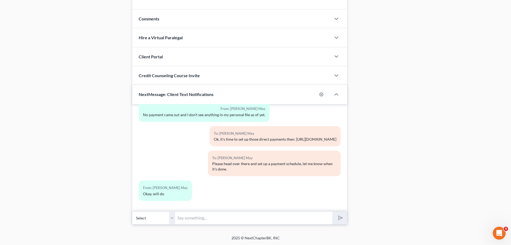
drag, startPoint x: 195, startPoint y: 220, endPoint x: 237, endPoint y: 210, distance: 43.2
click at [195, 220] on input "text" at bounding box center [253, 217] width 157 height 13
paste input "2,650.00"
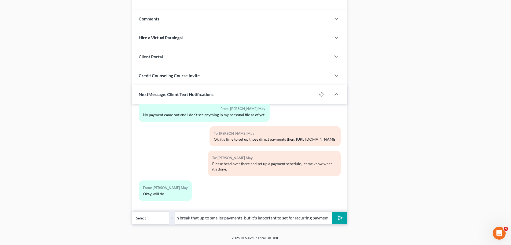
scroll to position [0, 79]
type input "2,650.00/mo is the payment, and you can break that up to smaller payments, but …"
click at [333, 211] on button "submit" at bounding box center [340, 217] width 15 height 13
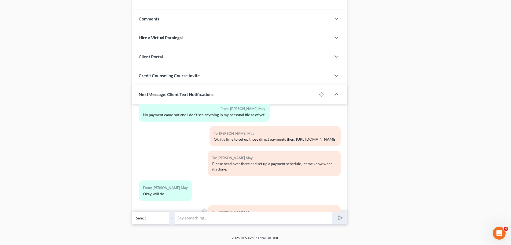
scroll to position [683, 0]
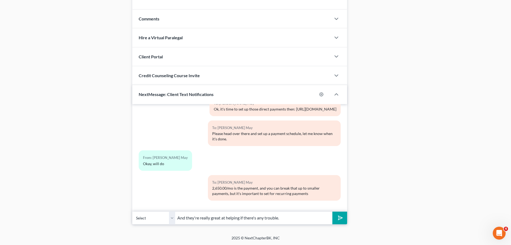
type input "And they're really great at helping if there's any trouble."
click at [333, 211] on button "submit" at bounding box center [340, 217] width 15 height 13
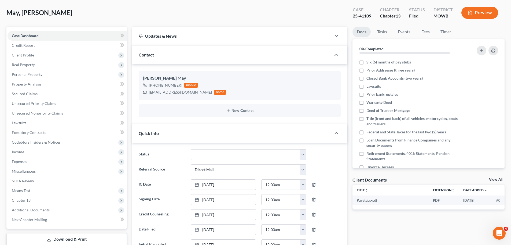
scroll to position [0, 0]
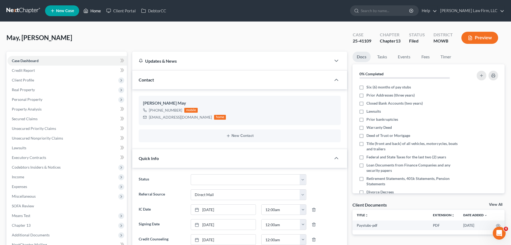
click at [96, 12] on link "Home" at bounding box center [92, 11] width 23 height 10
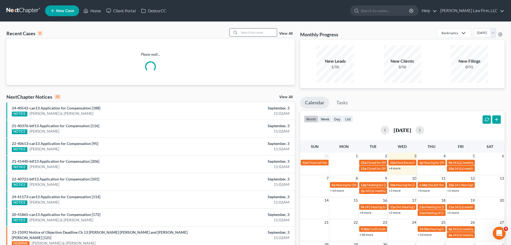
click at [265, 36] on input "search" at bounding box center [258, 32] width 38 height 8
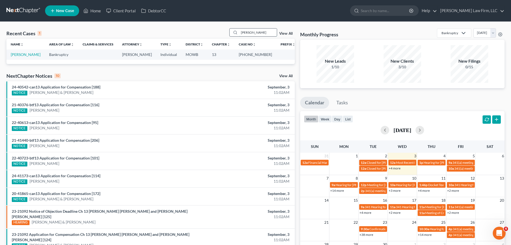
type input "[PERSON_NAME]"
click at [27, 53] on link "[PERSON_NAME]" at bounding box center [26, 54] width 30 height 5
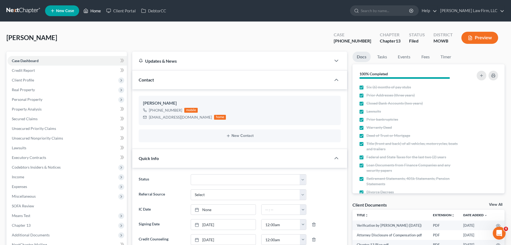
drag, startPoint x: 91, startPoint y: 11, endPoint x: 279, endPoint y: 14, distance: 187.7
click at [91, 11] on link "Home" at bounding box center [92, 11] width 23 height 10
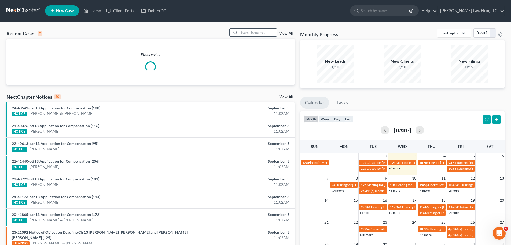
click at [262, 31] on input "search" at bounding box center [258, 32] width 38 height 8
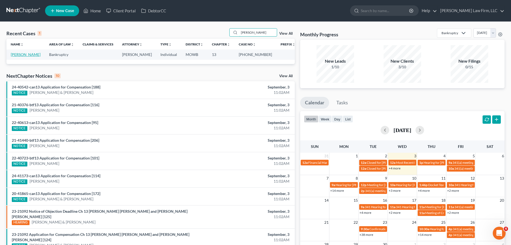
type input "[PERSON_NAME]"
click at [20, 56] on link "[PERSON_NAME]" at bounding box center [26, 54] width 30 height 5
select select "0"
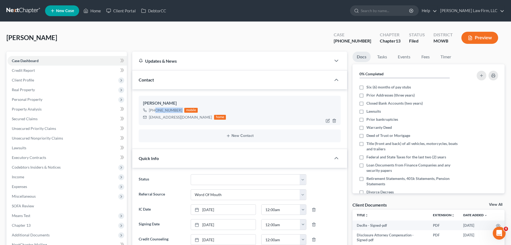
drag, startPoint x: 181, startPoint y: 112, endPoint x: 154, endPoint y: 111, distance: 27.4
click at [154, 111] on div "[PHONE_NUMBER] mobile" at bounding box center [184, 110] width 83 height 7
copy div "[PHONE_NUMBER]"
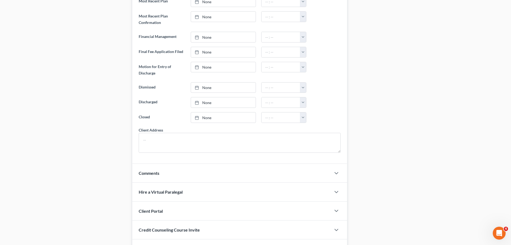
scroll to position [331, 0]
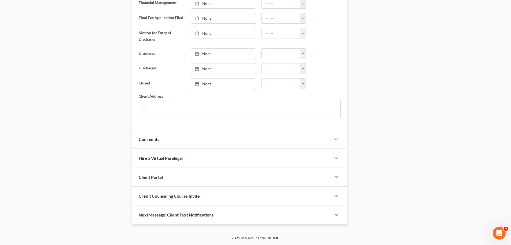
drag, startPoint x: 198, startPoint y: 209, endPoint x: 324, endPoint y: 215, distance: 126.3
click at [198, 209] on div "NextMessage: Client Text Notifications" at bounding box center [231, 214] width 199 height 19
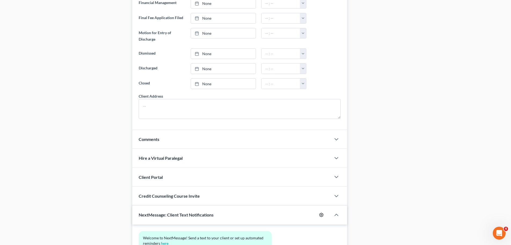
click at [322, 214] on circle "button" at bounding box center [321, 214] width 1 height 1
select select "4"
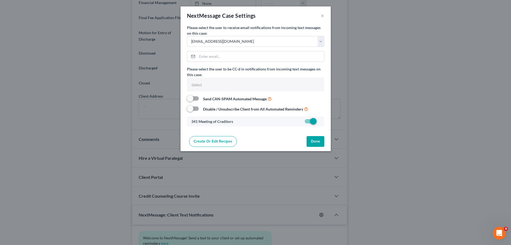
select select
click at [314, 142] on button "Done" at bounding box center [318, 141] width 18 height 11
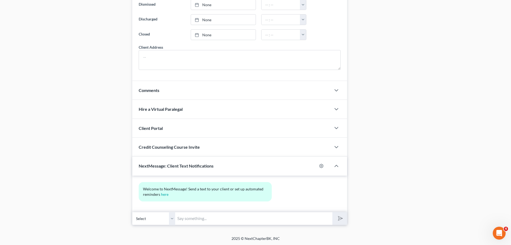
scroll to position [381, 0]
click at [192, 215] on input "text" at bounding box center [253, 217] width 157 height 13
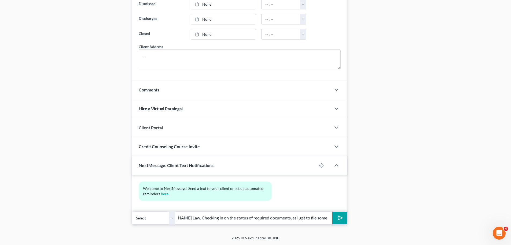
scroll to position [0, 63]
click at [333, 211] on button "submit" at bounding box center [340, 217] width 15 height 13
type input "[PERSON_NAME] with [PERSON_NAME] Law. Checking in on the status of required doc…"
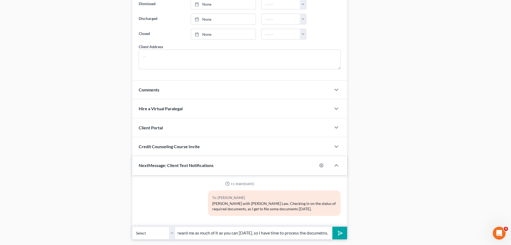
scroll to position [0, 0]
click at [297, 233] on input "Please forward me as much of it as you can [DATE], so I have time to process th…" at bounding box center [253, 232] width 157 height 13
click at [268, 233] on input "Please forward me as much of it as you can [DATE], so I have time to process th…" at bounding box center [253, 232] width 157 height 13
type input "Please forward me as much of it as you can [DATE]. We're likely on a path where…"
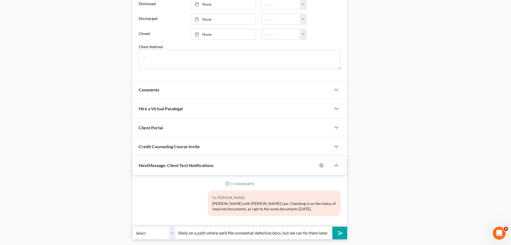
click at [333, 226] on button "submit" at bounding box center [340, 232] width 15 height 13
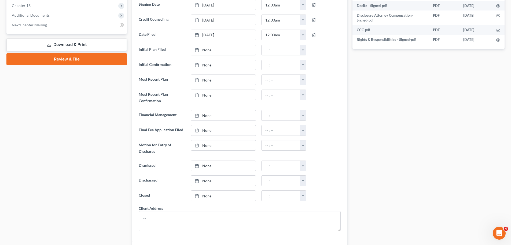
scroll to position [0, 0]
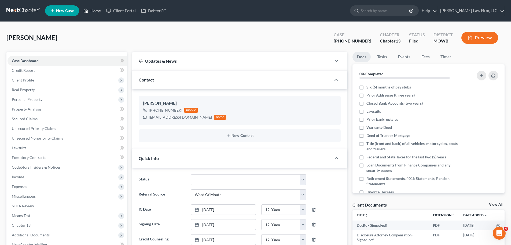
click at [94, 9] on link "Home" at bounding box center [92, 11] width 23 height 10
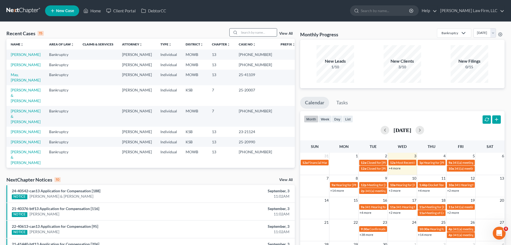
click at [256, 34] on input "search" at bounding box center [258, 32] width 38 height 8
type input "[PERSON_NAME]"
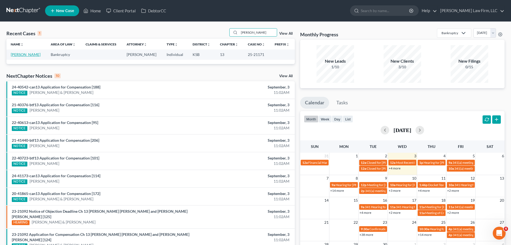
click at [12, 55] on link "[PERSON_NAME]" at bounding box center [26, 54] width 30 height 5
select select "6"
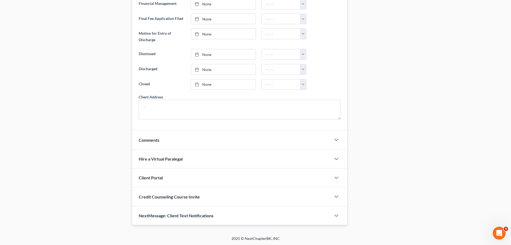
scroll to position [346, 0]
click at [220, 214] on div "NextMessage: Client Text Notifications" at bounding box center [231, 214] width 199 height 19
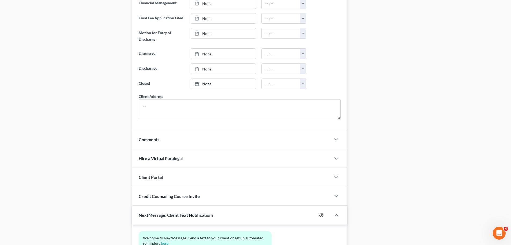
click at [323, 213] on icon "button" at bounding box center [322, 215] width 4 height 4
select select "4"
select select
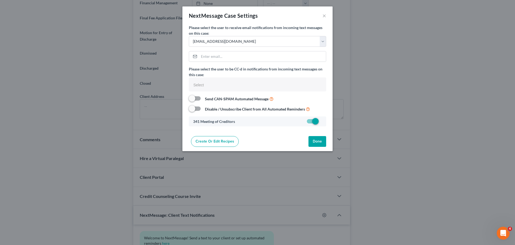
click at [323, 141] on button "Done" at bounding box center [318, 141] width 18 height 11
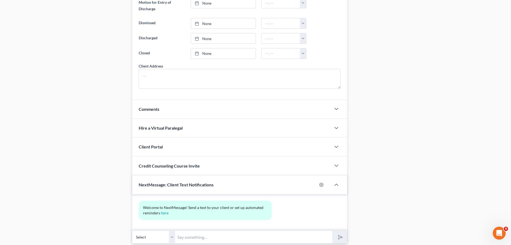
scroll to position [395, 0]
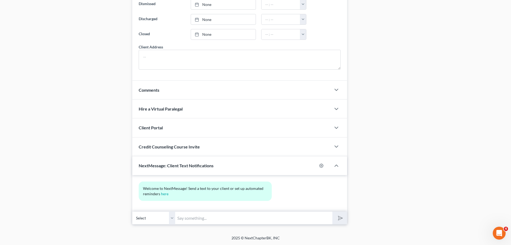
click at [200, 214] on input "text" at bounding box center [253, 217] width 157 height 13
click at [333, 211] on button "submit" at bounding box center [340, 217] width 15 height 13
type input "[PERSON_NAME] with [PERSON_NAME] Law. Can you give me the estimated mortgage ar…"
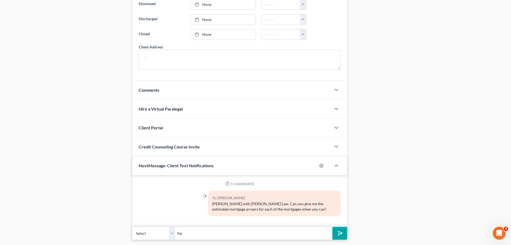
type input "h"
type input "That's my most urgent need at this time."
click at [333, 227] on button "submit" at bounding box center [340, 233] width 15 height 13
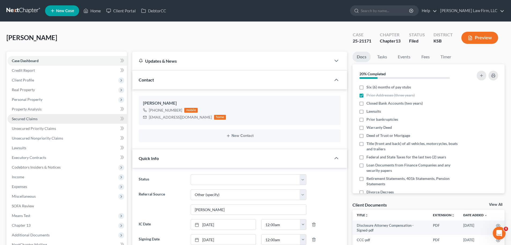
drag, startPoint x: 97, startPoint y: 37, endPoint x: 37, endPoint y: 118, distance: 100.9
click at [97, 37] on div "[PERSON_NAME] Upgraded Case 25-21171 Chapter Chapter 13 Status Filed District […" at bounding box center [255, 39] width 499 height 23
click at [33, 118] on span "Secured Claims" at bounding box center [25, 118] width 26 height 5
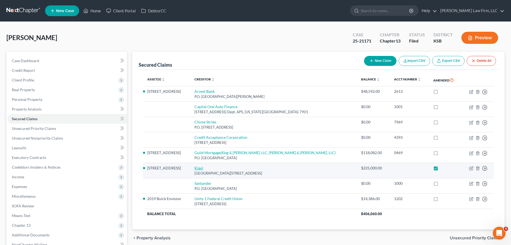
click at [203, 170] on link "Kiavi" at bounding box center [199, 167] width 9 height 5
select select "39"
select select "18"
select select "2"
select select "0"
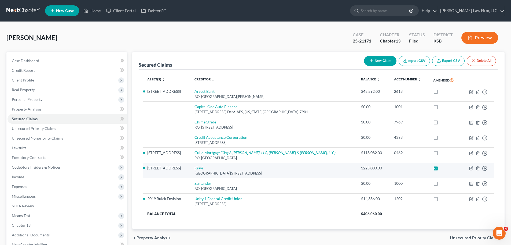
select select "0"
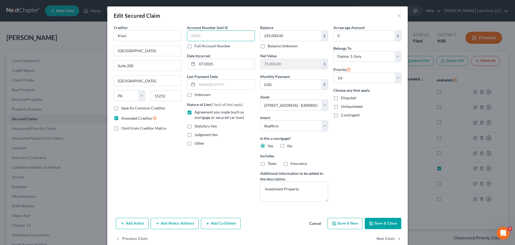
click at [200, 32] on input "text" at bounding box center [221, 35] width 68 height 11
type input "4430"
click at [391, 223] on button "Save & Close" at bounding box center [383, 222] width 37 height 11
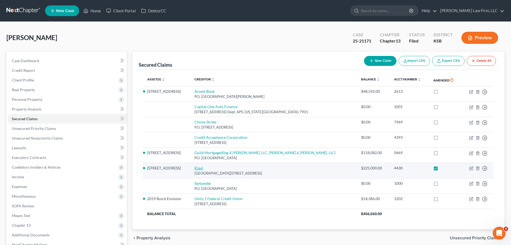
click at [203, 166] on link "Kiavi" at bounding box center [199, 167] width 9 height 5
select select "39"
select select "18"
select select "2"
select select "0"
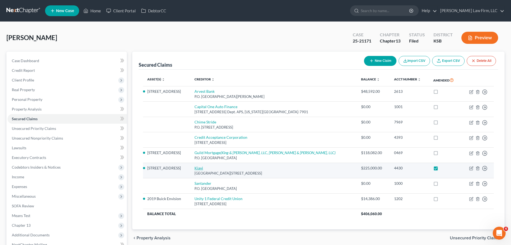
select select "0"
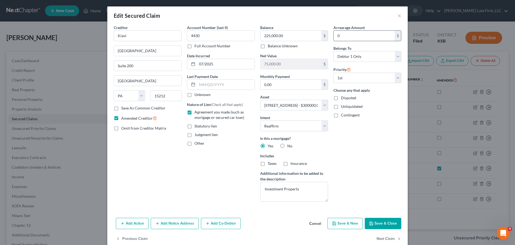
drag, startPoint x: 350, startPoint y: 35, endPoint x: 372, endPoint y: 34, distance: 21.2
click at [350, 35] on input "0" at bounding box center [364, 36] width 61 height 10
type input "21,972.71"
click at [393, 220] on button "Save & Close" at bounding box center [383, 222] width 37 height 11
select select
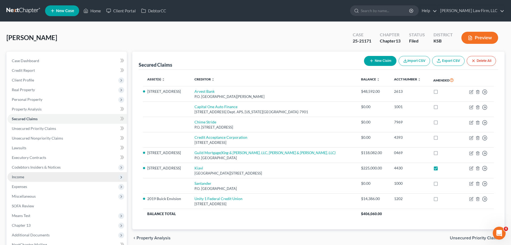
click at [39, 176] on span "Income" at bounding box center [67, 177] width 119 height 10
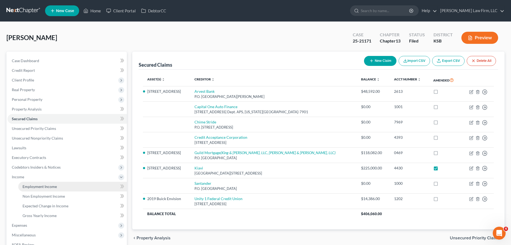
click at [49, 183] on link "Employment Income" at bounding box center [72, 186] width 109 height 10
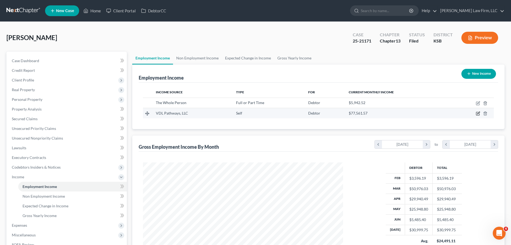
click at [480, 112] on icon "button" at bounding box center [479, 113] width 2 height 2
select select "1"
select select "17"
select select "0"
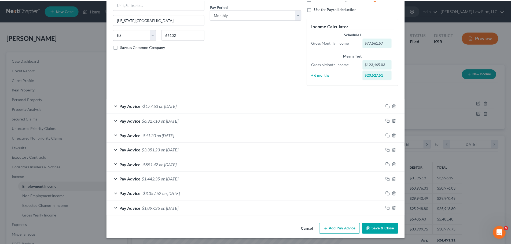
scroll to position [82, 0]
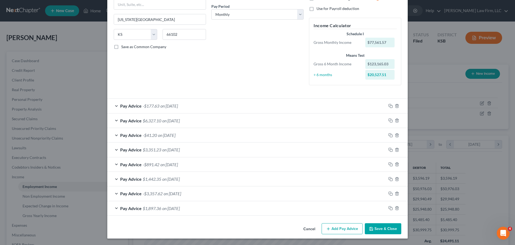
click at [379, 229] on button "Save & Close" at bounding box center [383, 228] width 37 height 11
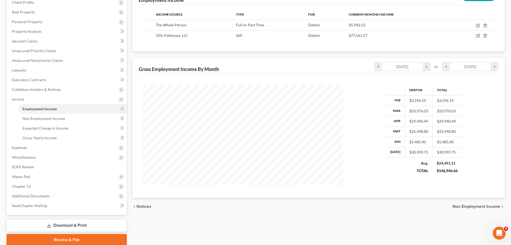
scroll to position [81, 0]
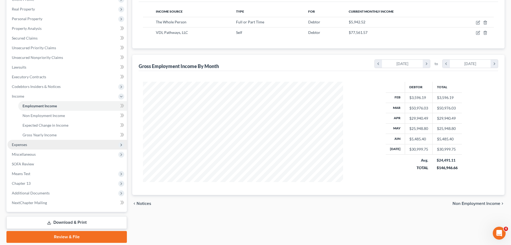
click at [39, 141] on span "Expenses" at bounding box center [67, 145] width 119 height 10
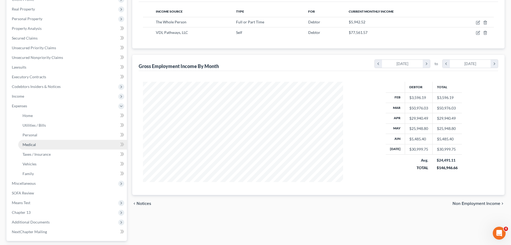
click at [49, 140] on link "Medical" at bounding box center [72, 145] width 109 height 10
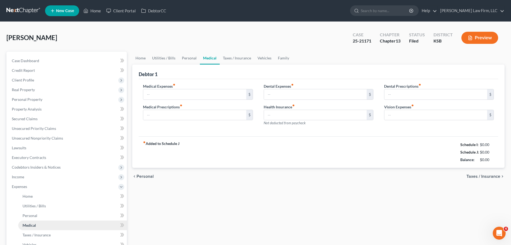
type input "0.00"
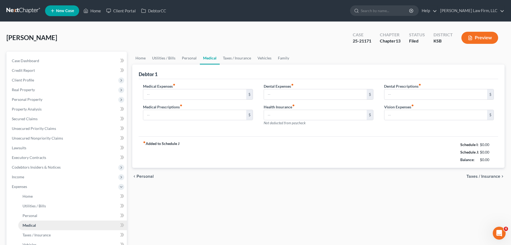
type input "0.00"
click at [189, 60] on link "Personal" at bounding box center [189, 58] width 21 height 13
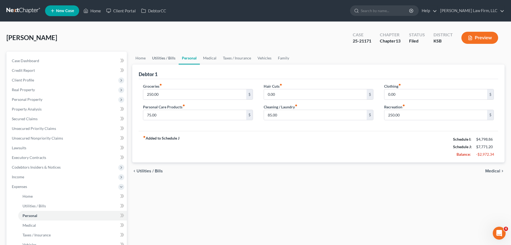
click at [172, 55] on link "Utilities / Bills" at bounding box center [164, 58] width 30 height 13
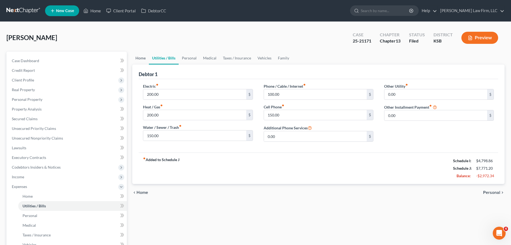
click at [146, 58] on link "Home" at bounding box center [140, 58] width 17 height 13
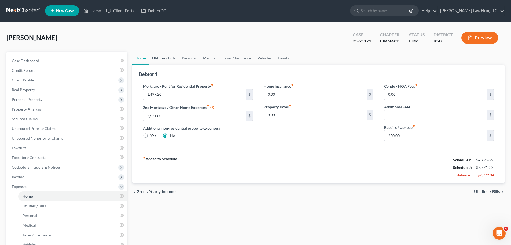
click at [169, 58] on link "Utilities / Bills" at bounding box center [164, 58] width 30 height 13
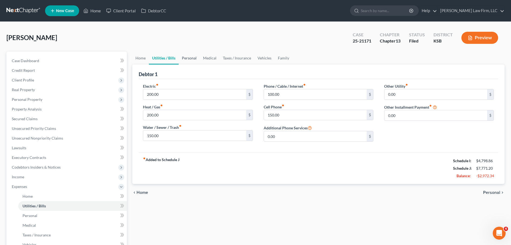
click at [184, 57] on link "Personal" at bounding box center [189, 58] width 21 height 13
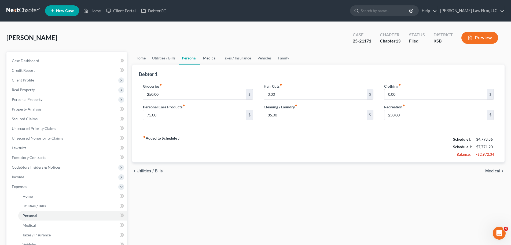
click at [215, 58] on link "Medical" at bounding box center [210, 58] width 20 height 13
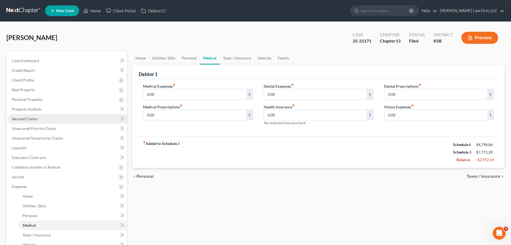
click at [38, 119] on link "Secured Claims" at bounding box center [67, 119] width 119 height 10
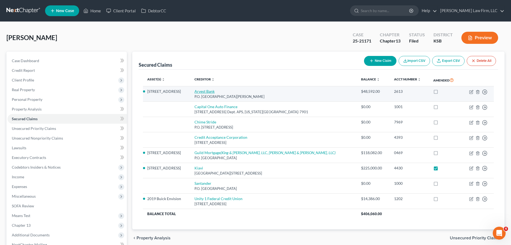
click at [215, 91] on link "Arvest Bank" at bounding box center [205, 91] width 20 height 5
select select "2"
select select "17"
select select "2"
select select "0"
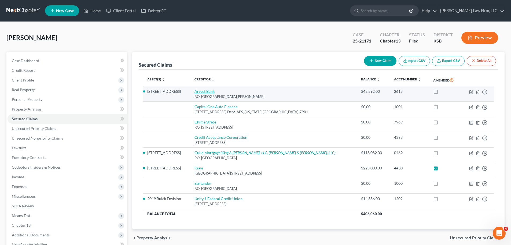
select select "0"
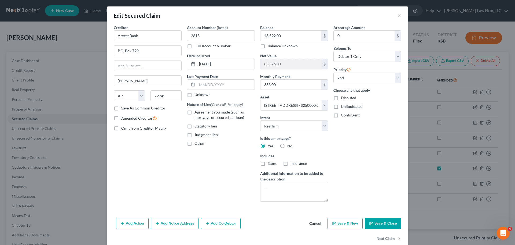
click at [380, 225] on button "Save & Close" at bounding box center [383, 222] width 37 height 11
select select
select select "1"
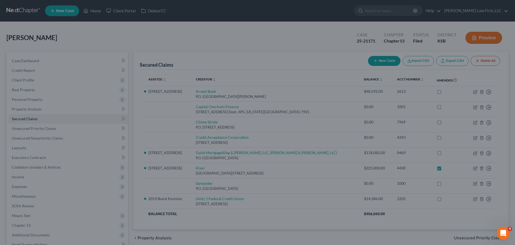
select select "17"
select select "0"
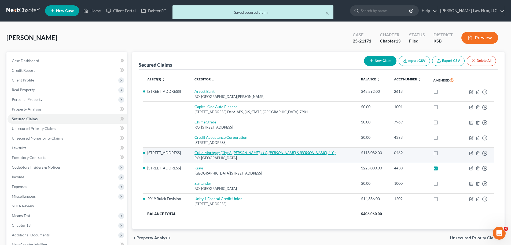
click at [235, 151] on link "Guild Mortgage (King & [PERSON_NAME], LLC, [PERSON_NAME] & [PERSON_NAME], LLC)" at bounding box center [265, 152] width 141 height 5
select select "4"
select select "17"
select select "2"
select select "0"
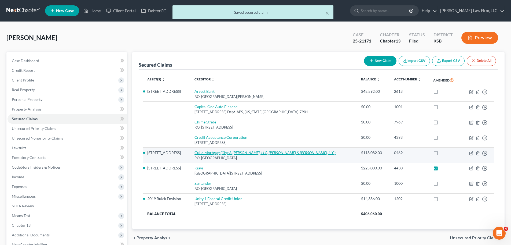
select select "0"
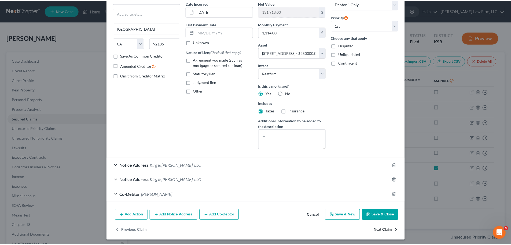
scroll to position [54, 0]
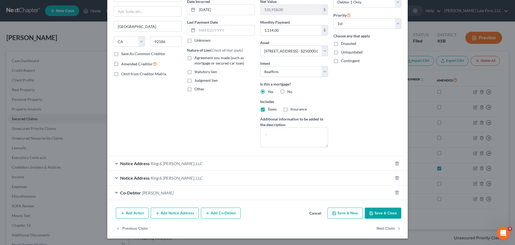
click at [387, 209] on button "Save & Close" at bounding box center [383, 212] width 37 height 11
select select
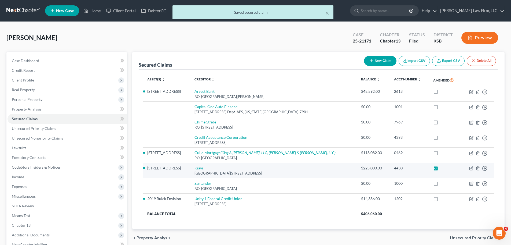
click at [203, 166] on link "Kiavi" at bounding box center [199, 167] width 9 height 5
select select "39"
select select "18"
select select "2"
select select "0"
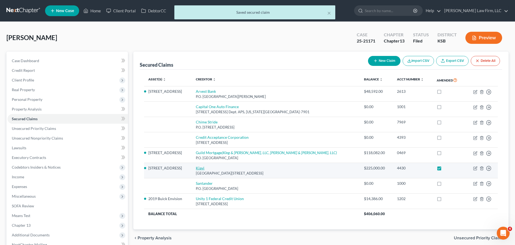
select select "0"
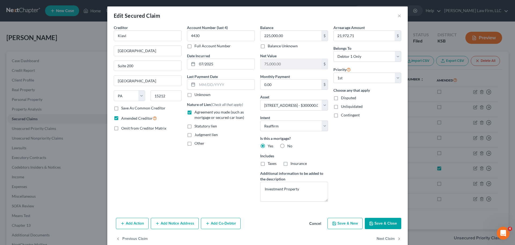
click at [389, 224] on button "Save & Close" at bounding box center [383, 222] width 37 height 11
select select
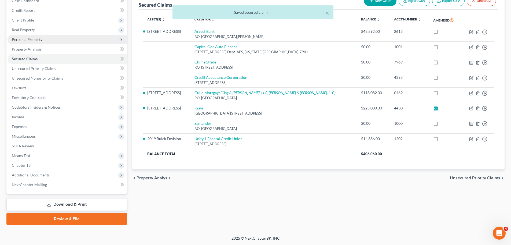
scroll to position [60, 0]
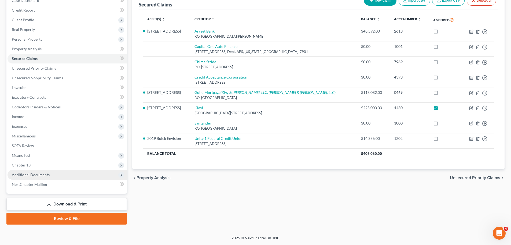
click at [48, 172] on span "Additional Documents" at bounding box center [31, 174] width 38 height 5
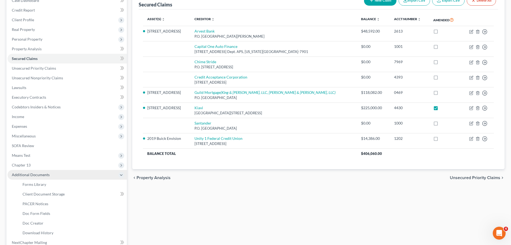
click at [48, 172] on span "Additional Documents" at bounding box center [31, 174] width 38 height 5
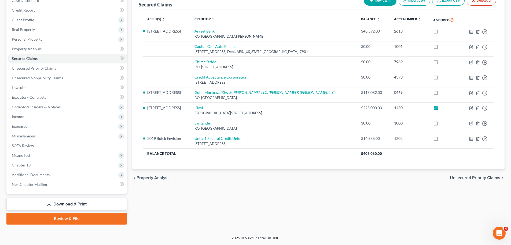
click at [64, 204] on link "Download & Print" at bounding box center [66, 204] width 121 height 13
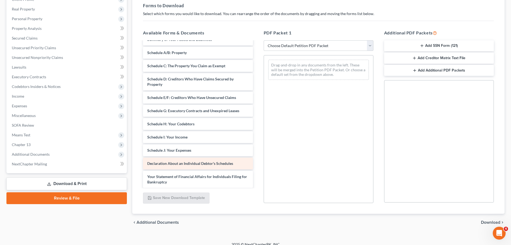
scroll to position [81, 0]
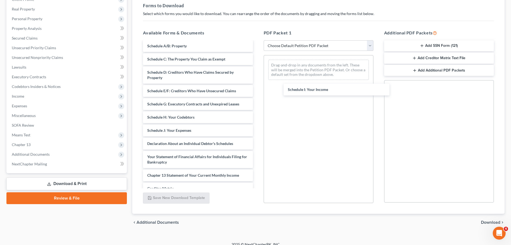
drag, startPoint x: 180, startPoint y: 128, endPoint x: 290, endPoint y: 96, distance: 114.0
click at [257, 84] on div "Schedule I: Your Income Disclosure Attorney Compensation - Signed-pdf CCC-pdf D…" at bounding box center [198, 100] width 118 height 278
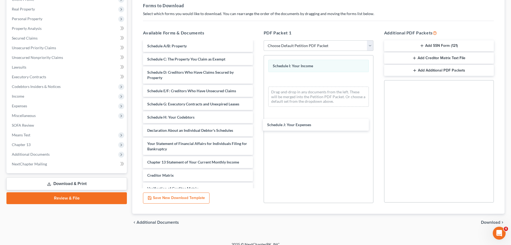
click at [257, 126] on div "Schedule J: Your Expenses Disclosure Attorney Compensation - Signed-pdf CCC-pdf…" at bounding box center [198, 93] width 118 height 265
click at [492, 220] on span "Download" at bounding box center [490, 222] width 19 height 4
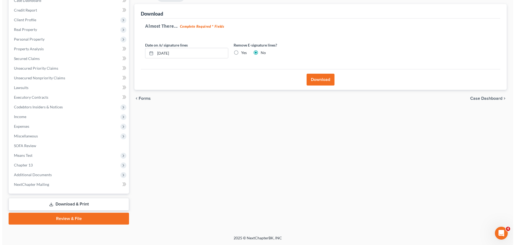
scroll to position [60, 0]
click at [239, 55] on label "Yes" at bounding box center [242, 52] width 6 height 5
click at [241, 53] on input "Yes" at bounding box center [242, 51] width 3 height 3
radio input "true"
radio input "false"
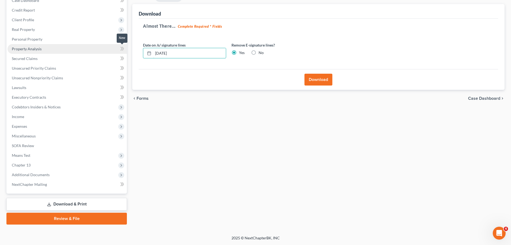
drag, startPoint x: 199, startPoint y: 52, endPoint x: 117, endPoint y: 47, distance: 82.8
click at [117, 47] on div "Petition Navigation Case Dashboard Payments Invoices Payments Payments Credit R…" at bounding box center [256, 107] width 504 height 233
click at [323, 80] on button "Download" at bounding box center [319, 80] width 28 height 12
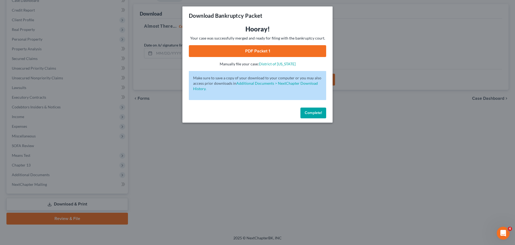
click at [251, 56] on link "PDF Packet 1" at bounding box center [257, 51] width 137 height 12
